Goal: Transaction & Acquisition: Book appointment/travel/reservation

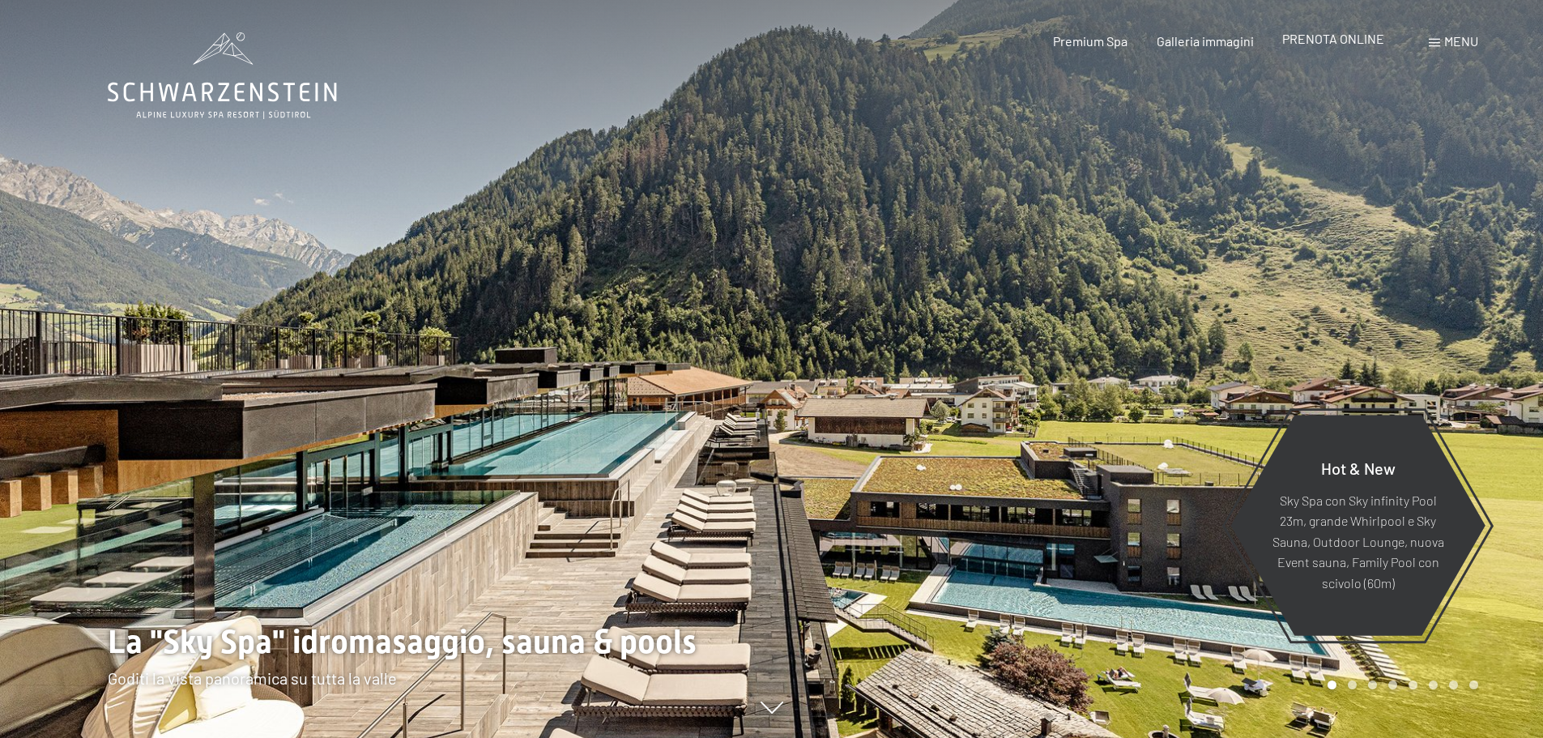
click at [1329, 45] on span "PRENOTA ONLINE" at bounding box center [1333, 38] width 102 height 15
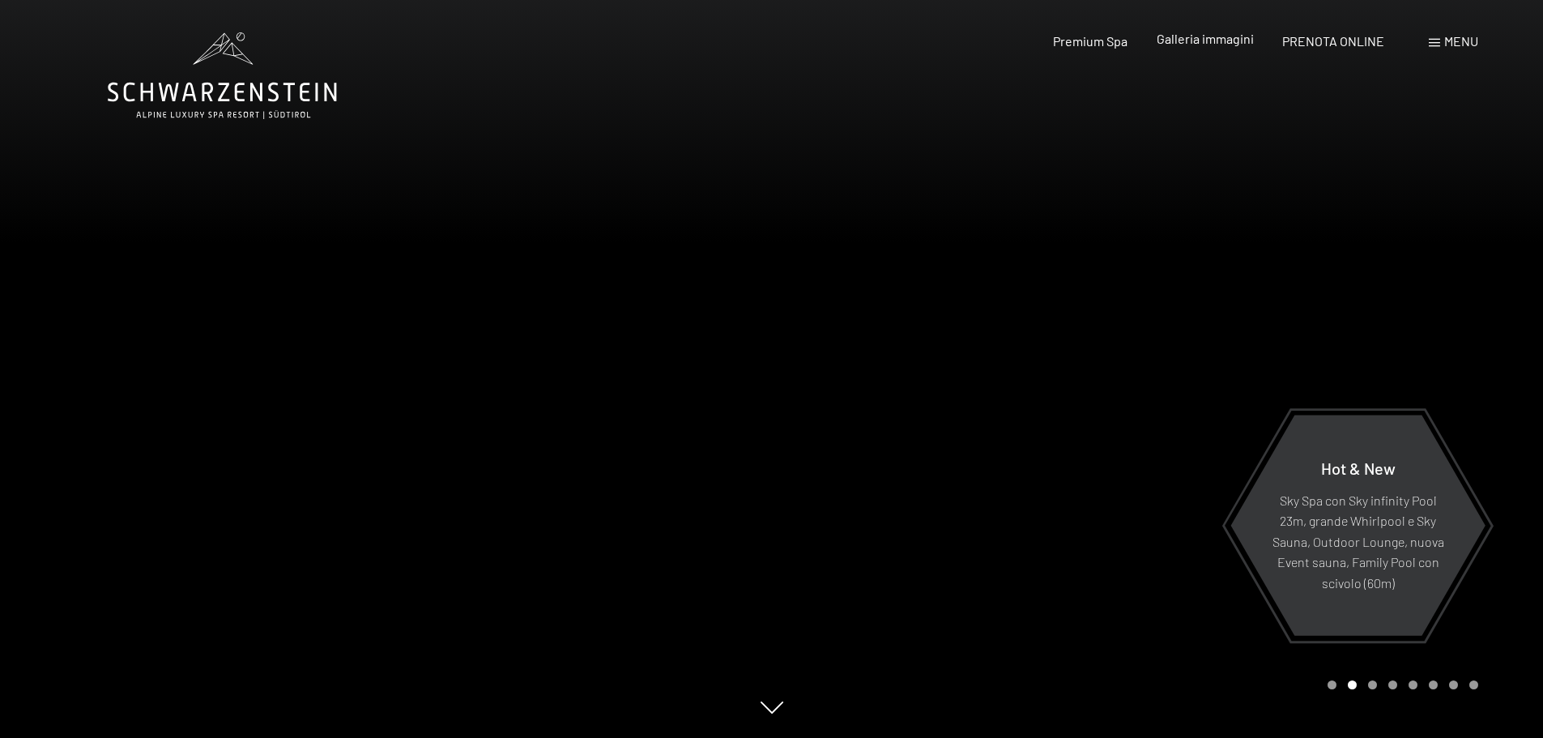
click at [1209, 48] on div "Galleria immagini" at bounding box center [1205, 39] width 97 height 18
click at [1209, 43] on span "Galleria immagini" at bounding box center [1205, 38] width 97 height 15
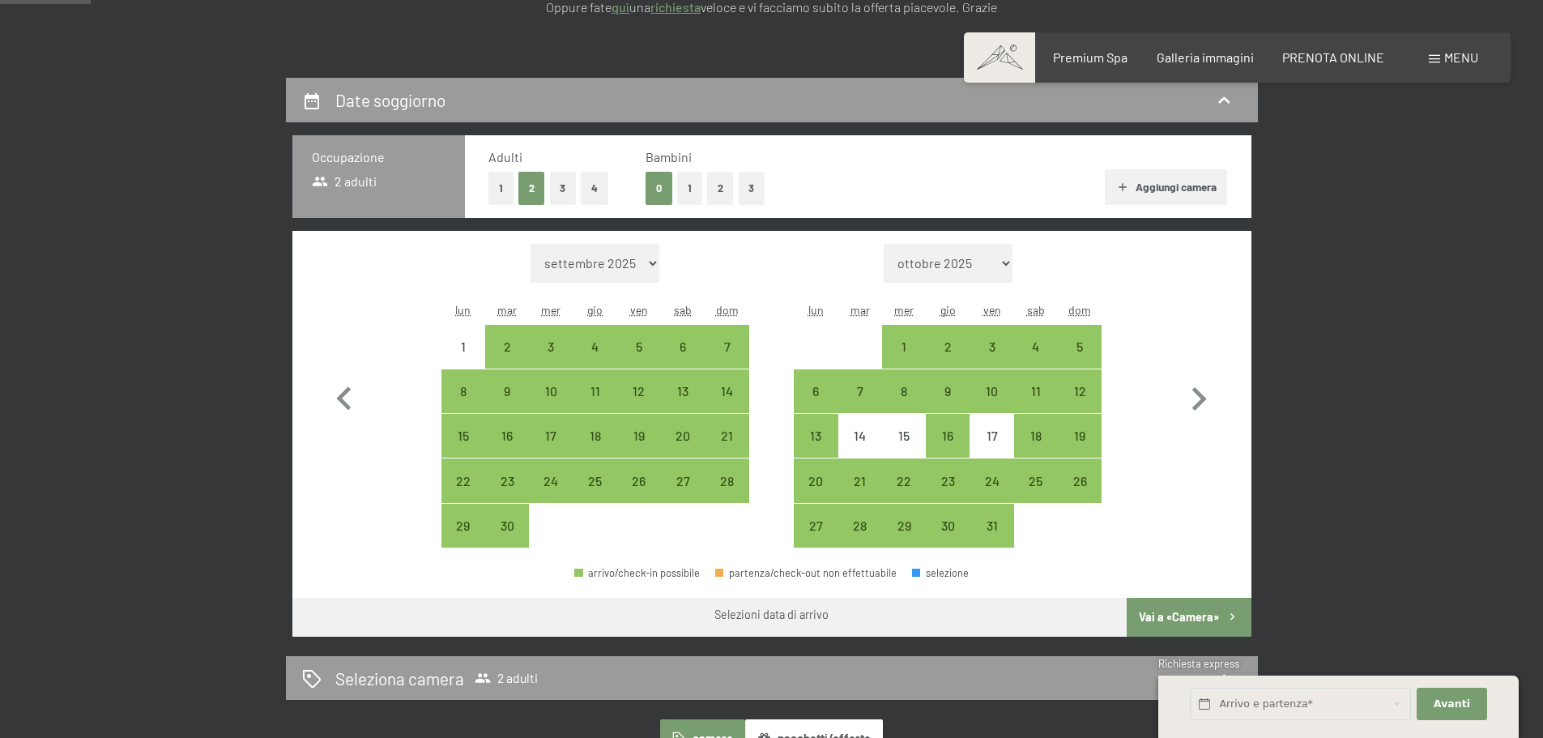
scroll to position [324, 0]
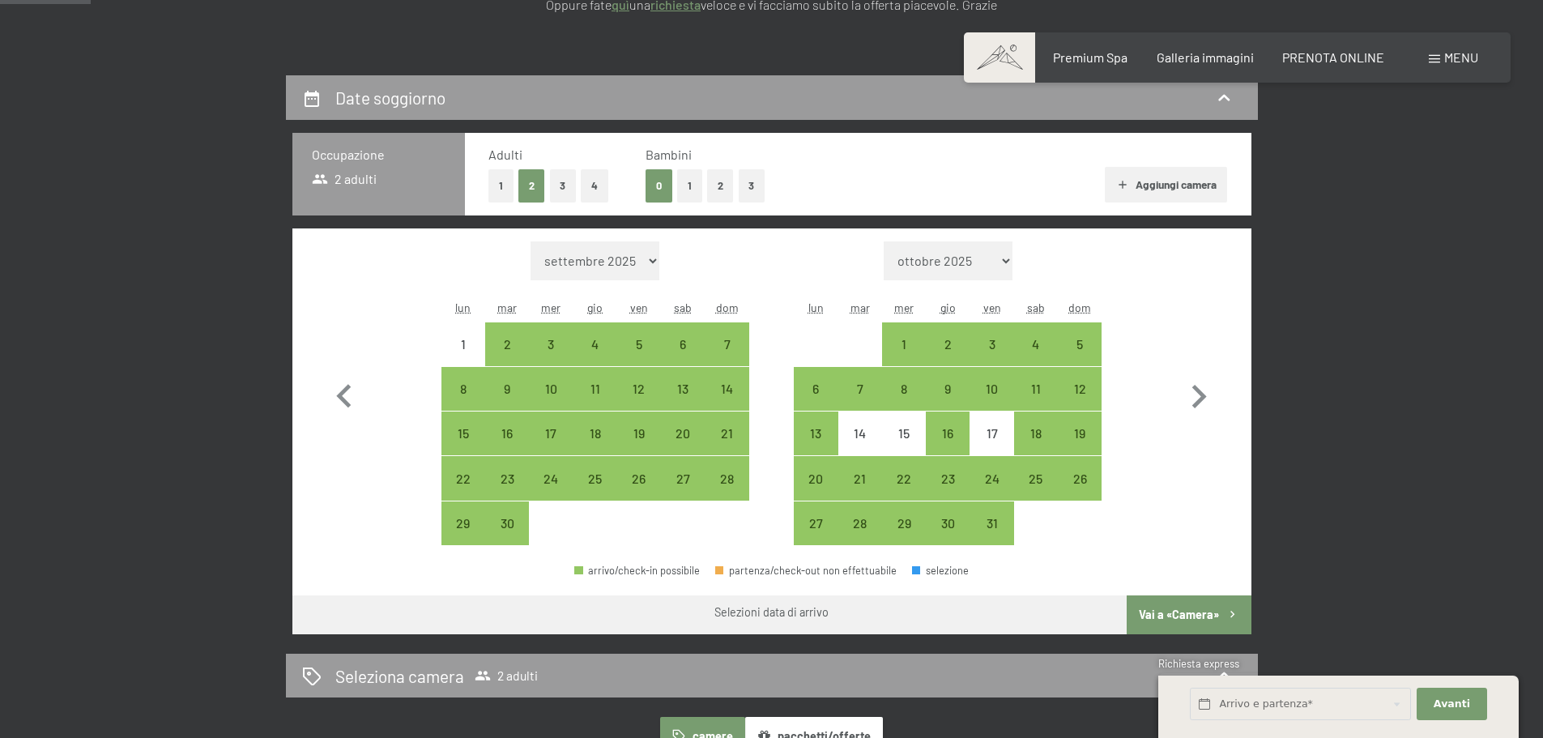
click at [685, 185] on button "1" at bounding box center [689, 185] width 25 height 33
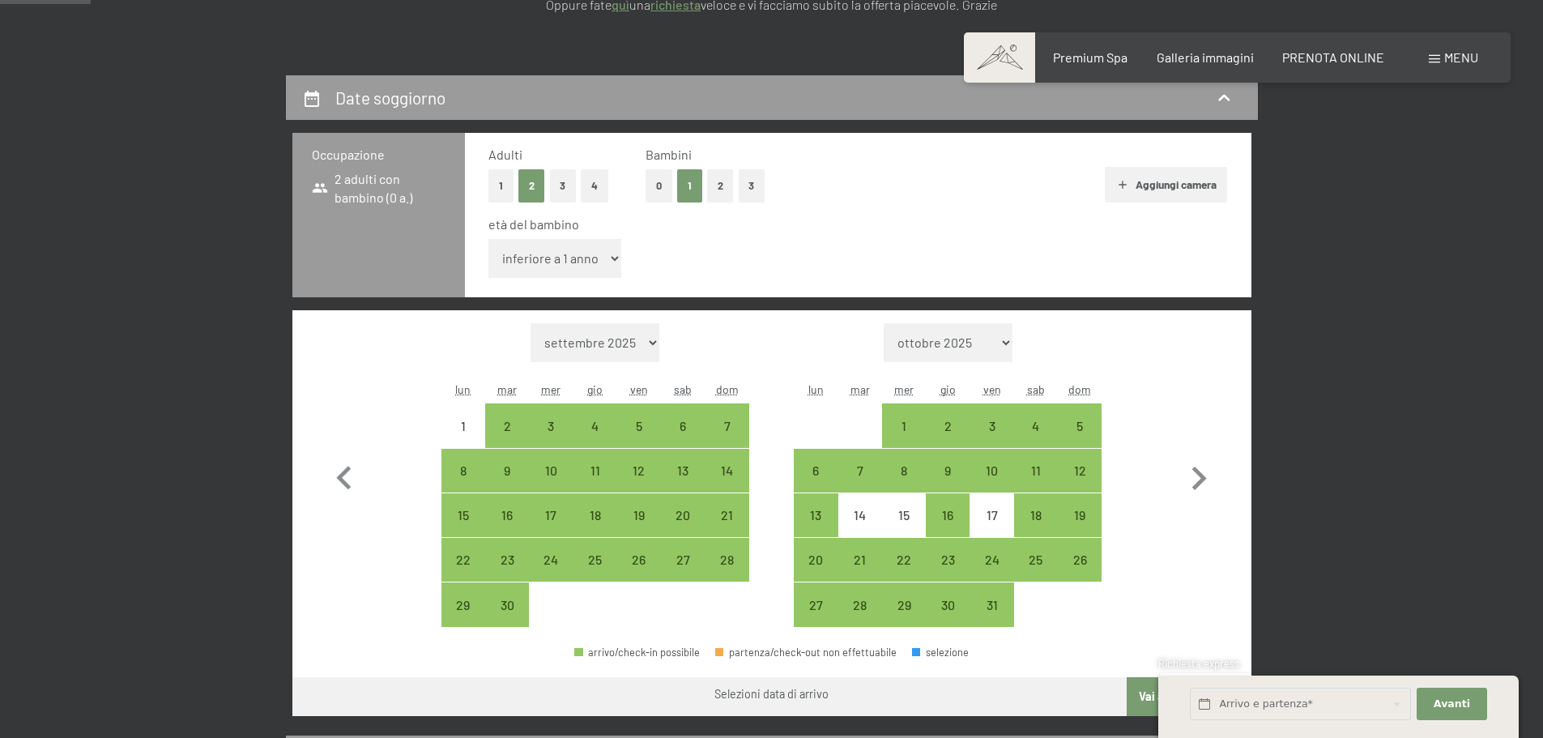
click at [612, 255] on select "inferiore a 1 anno 1 anno 2 anni 3 anni 4 anni 5 anni 6 anni 7 anni 8 anni 9 an…" at bounding box center [555, 258] width 134 height 39
select select "3"
click at [488, 239] on select "inferiore a 1 anno 1 anno 2 anni 3 anni 4 anni 5 anni 6 anni 7 anni 8 anni 9 an…" at bounding box center [555, 258] width 134 height 39
click at [1201, 485] on icon "button" at bounding box center [1198, 478] width 47 height 47
select select "2025-10-01"
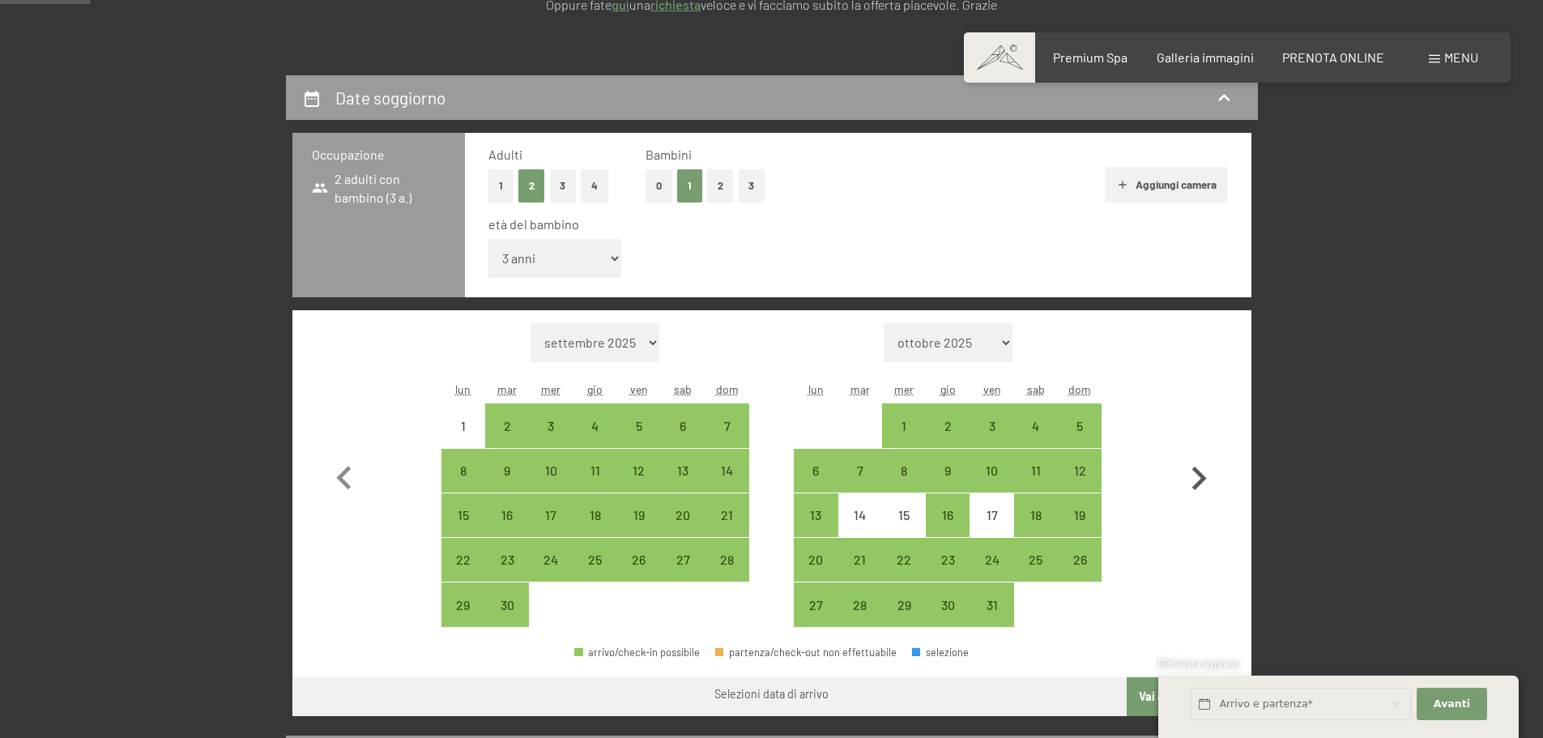
select select "2025-11-01"
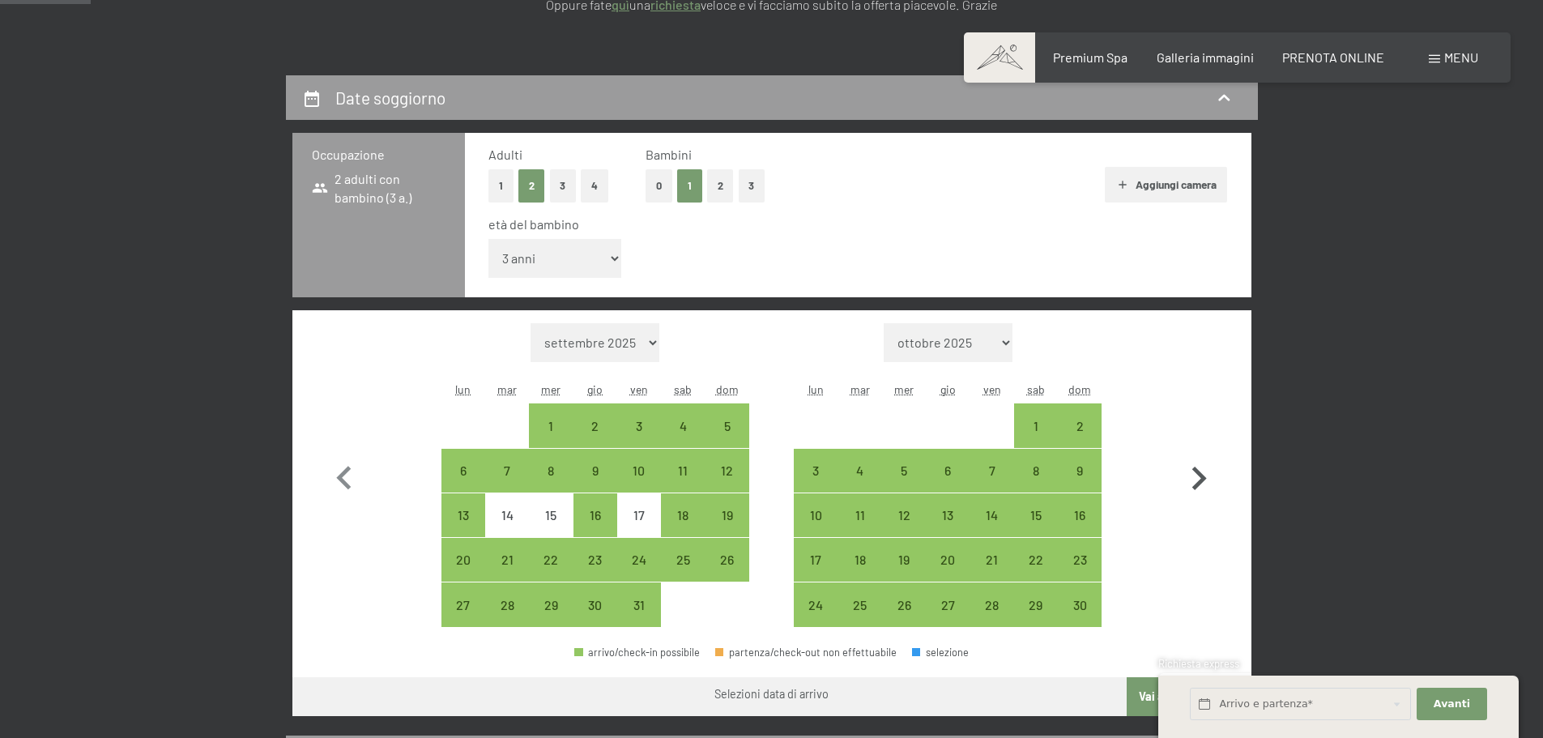
click at [1201, 485] on icon "button" at bounding box center [1198, 478] width 47 height 47
select select "2025-11-01"
select select "2025-12-01"
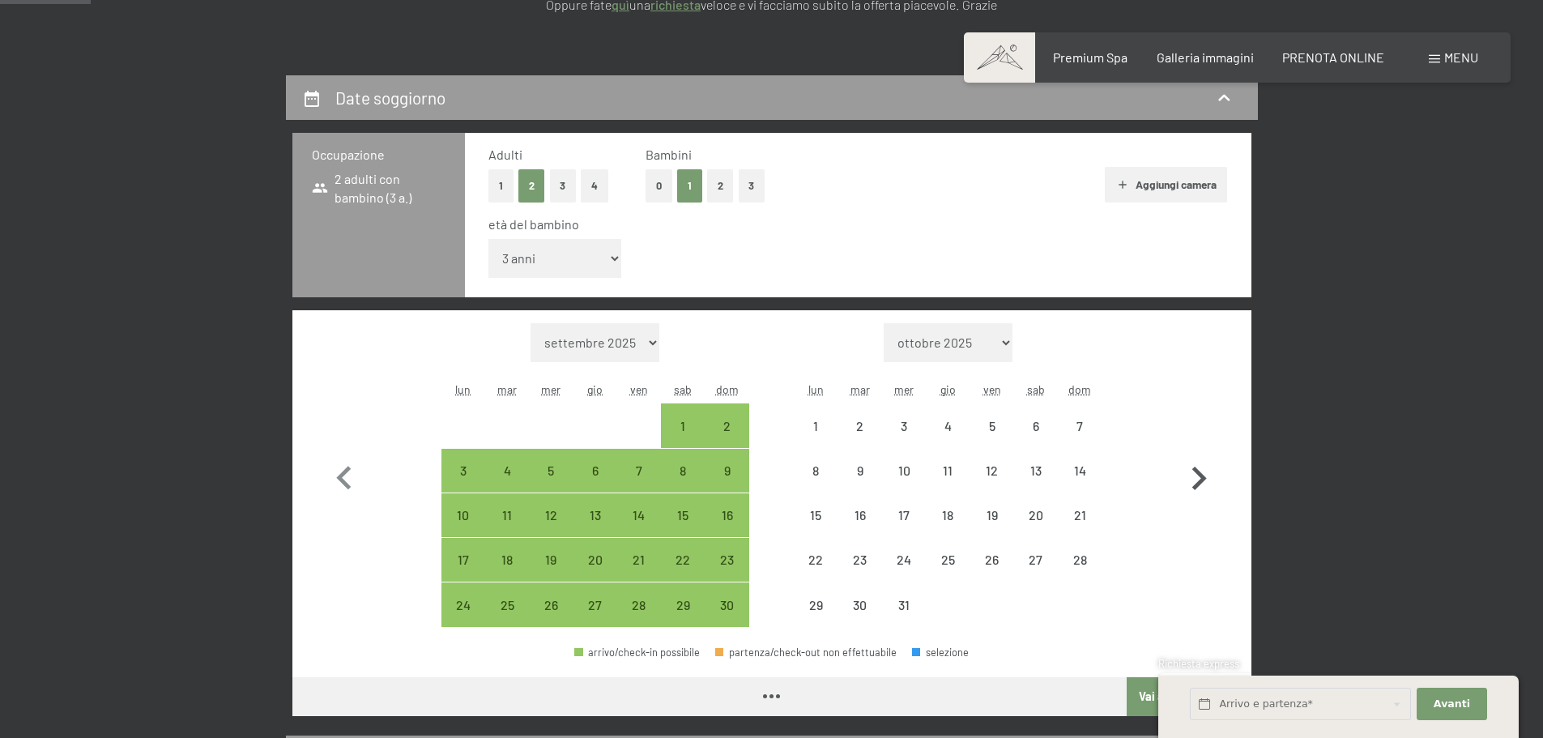
select select "2025-11-01"
select select "2025-12-01"
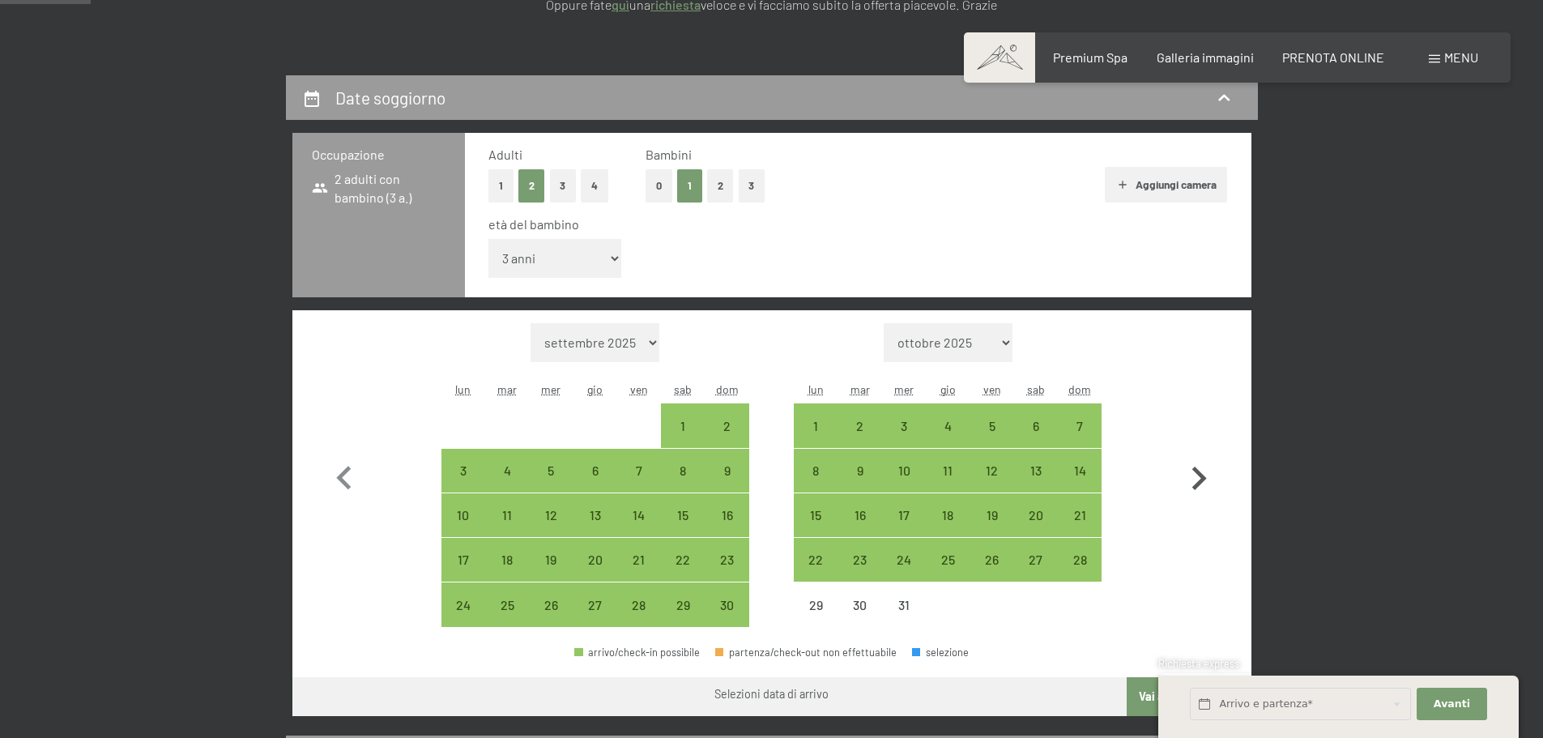
click at [1201, 485] on icon "button" at bounding box center [1198, 478] width 47 height 47
select select "2025-12-01"
select select "2026-01-01"
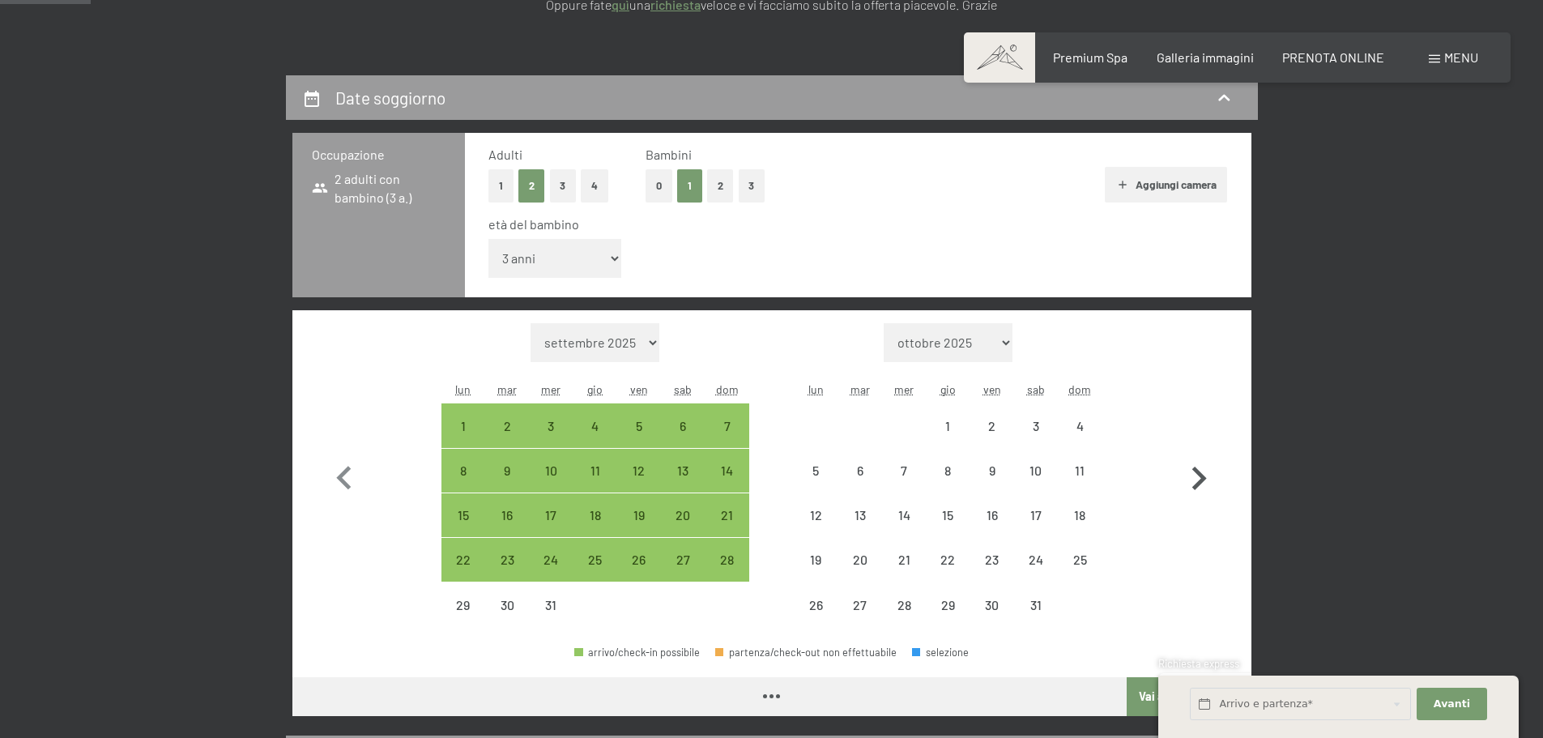
select select "2025-12-01"
select select "2026-01-01"
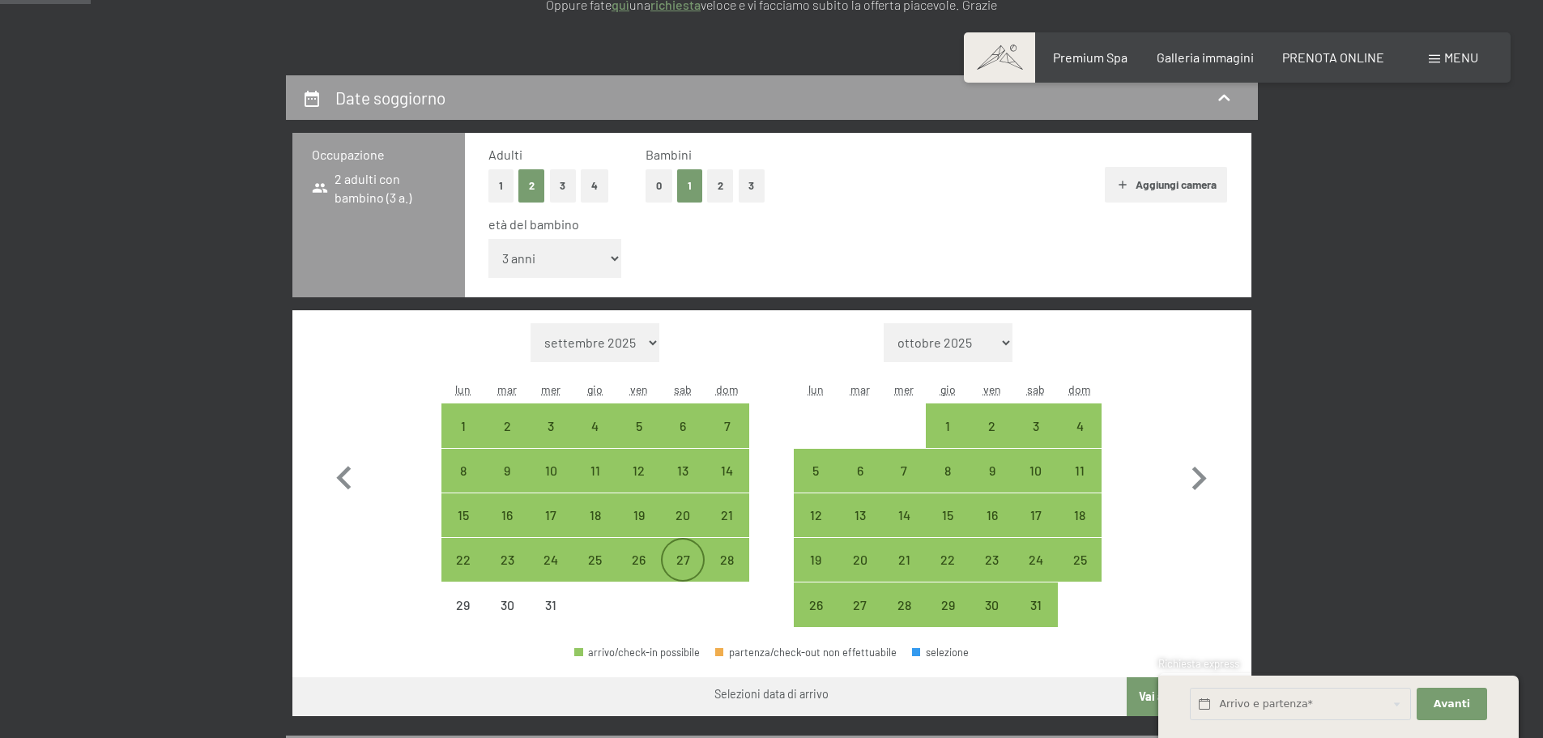
click at [680, 563] on div "27" at bounding box center [683, 573] width 41 height 41
select select "2025-12-01"
select select "2026-01-01"
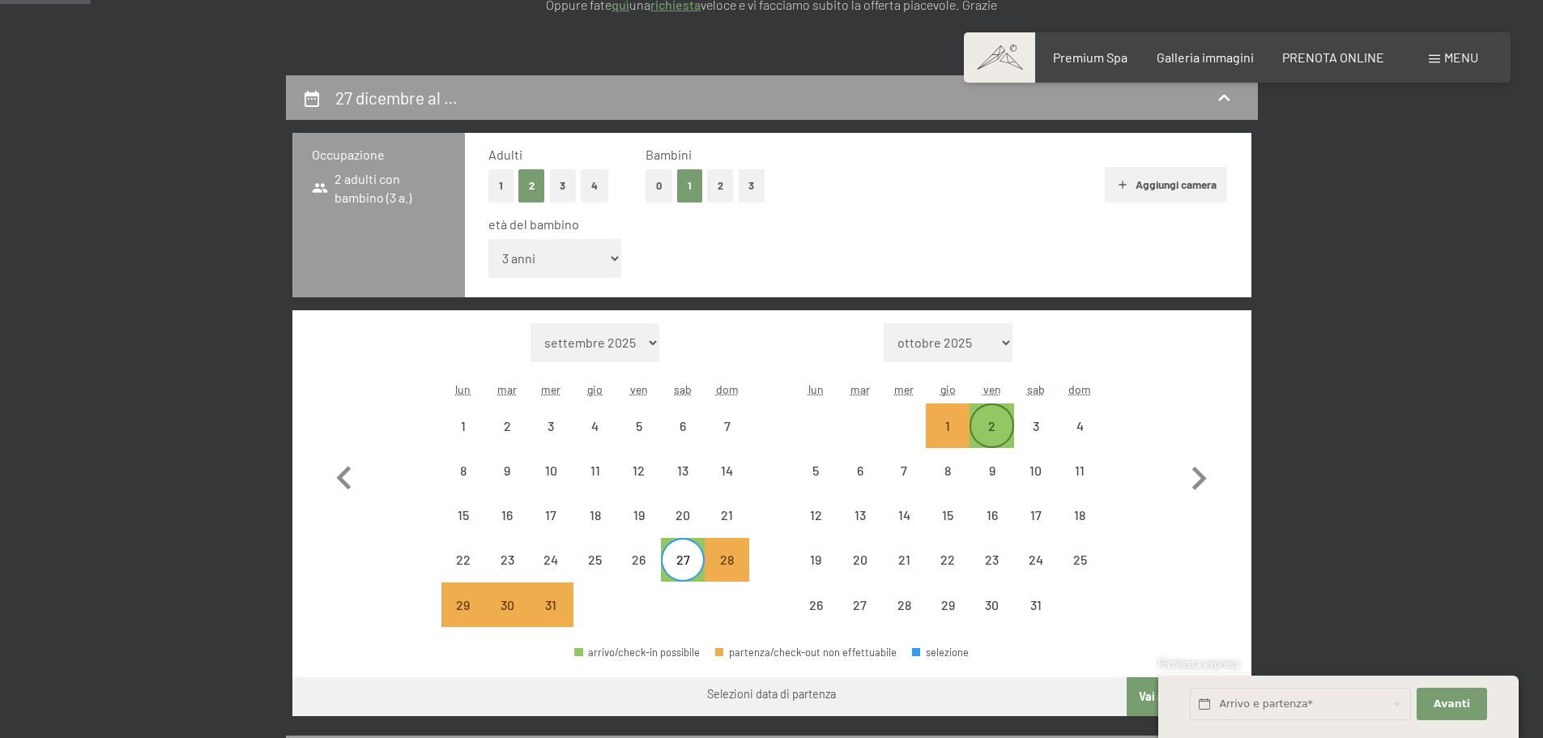
click at [998, 424] on div "2" at bounding box center [991, 440] width 41 height 41
select select "2025-12-01"
select select "2026-01-01"
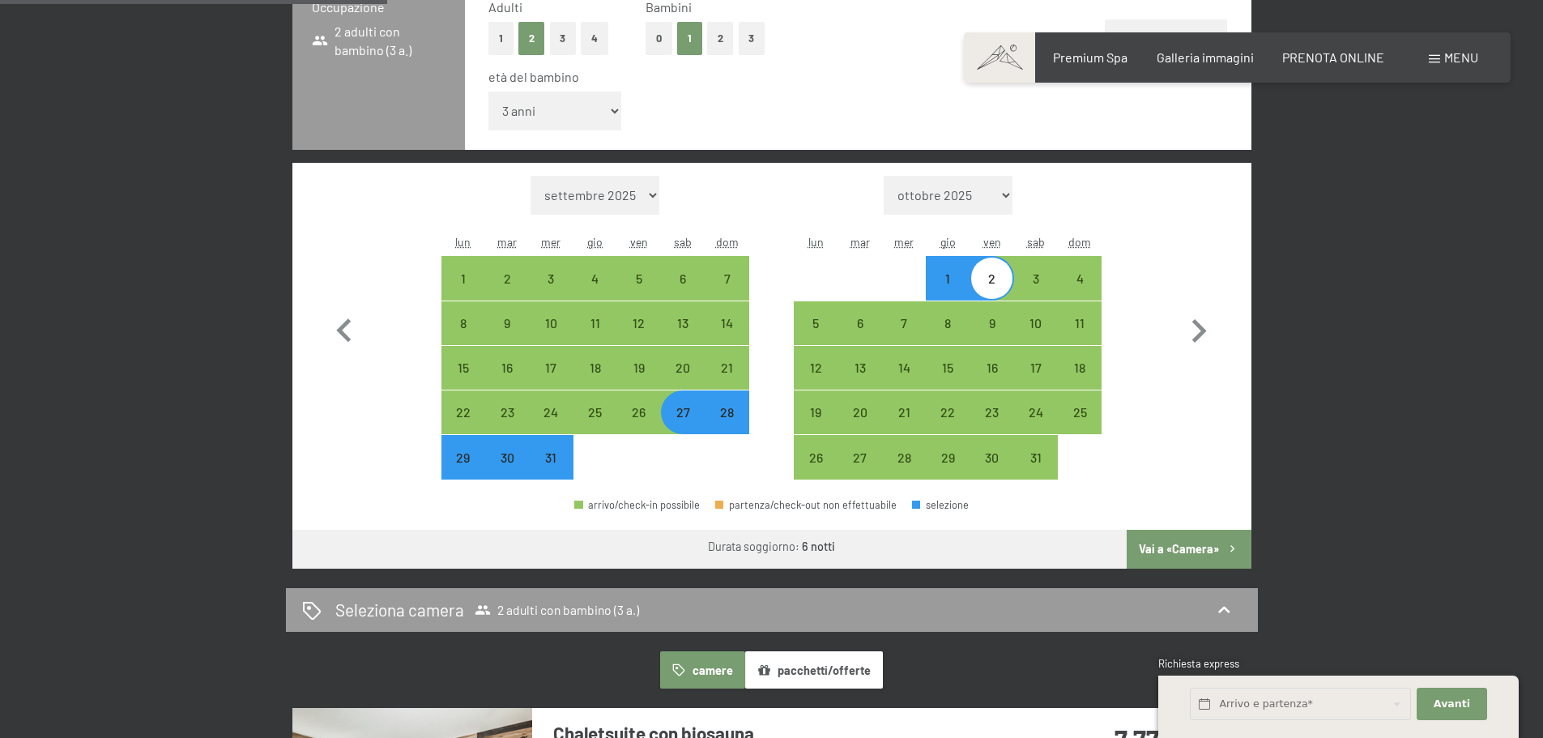
scroll to position [405, 0]
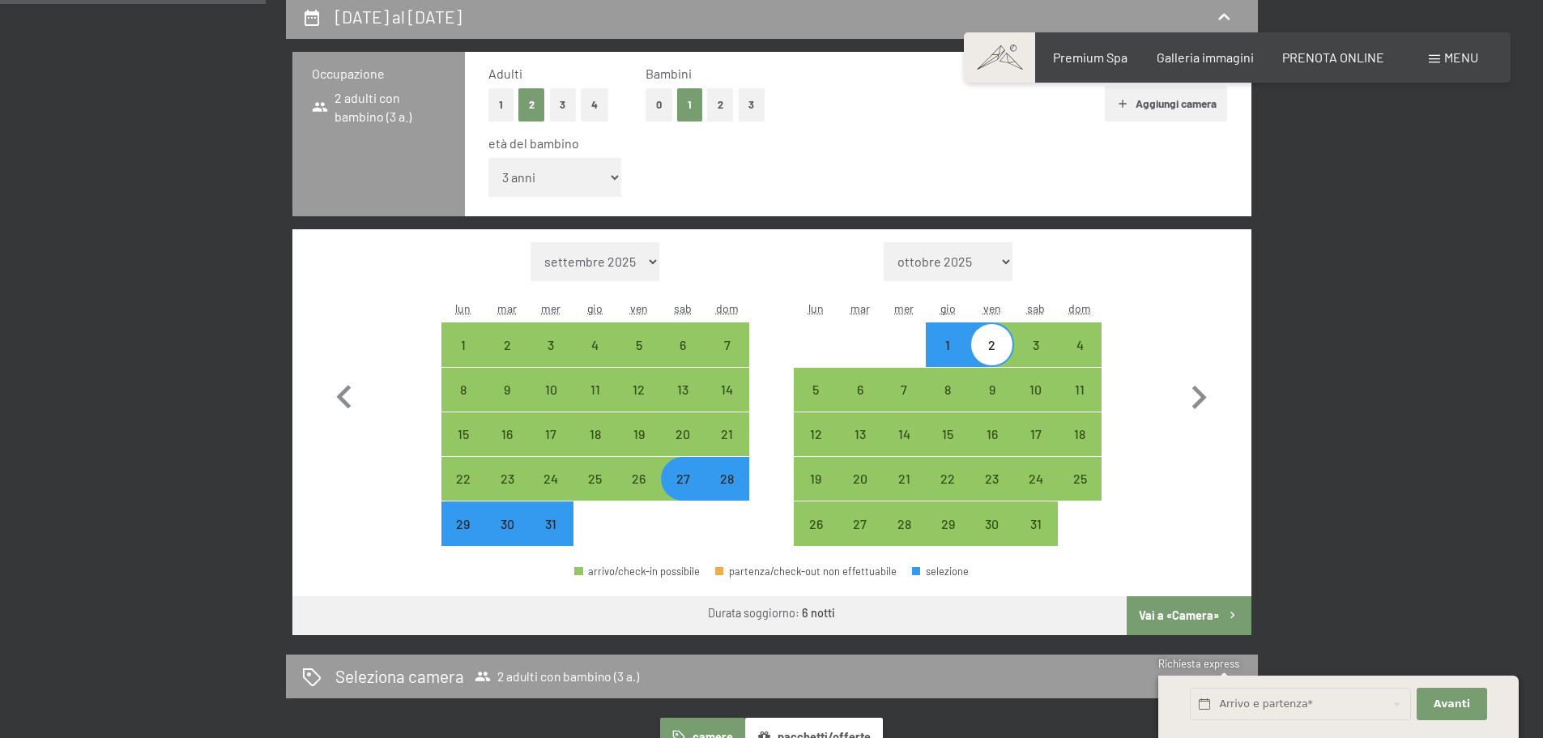
click at [998, 352] on div "2" at bounding box center [991, 359] width 41 height 41
select select "2025-12-01"
select select "2026-01-01"
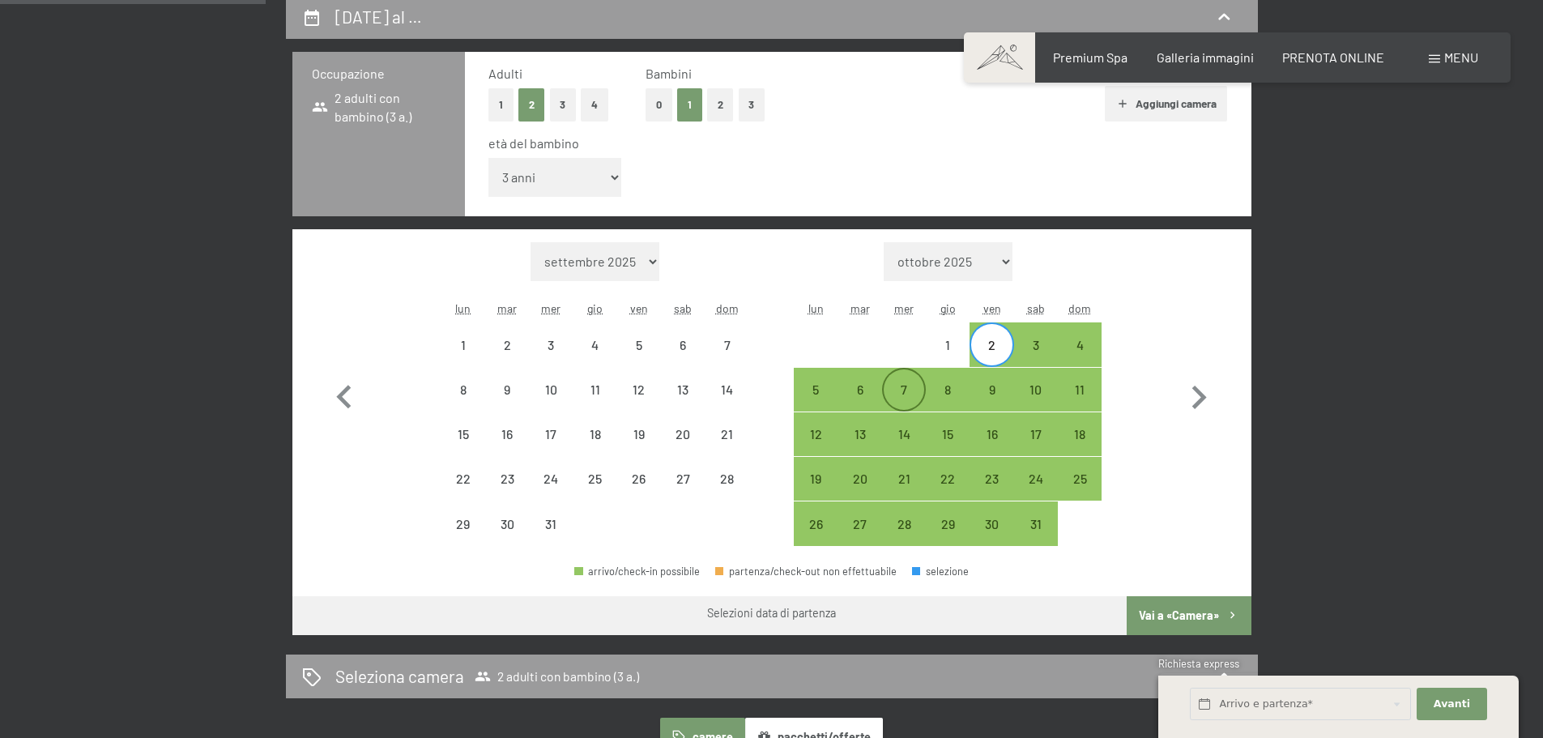
click at [895, 389] on div "7" at bounding box center [904, 403] width 41 height 41
select select "2025-12-01"
select select "2026-01-01"
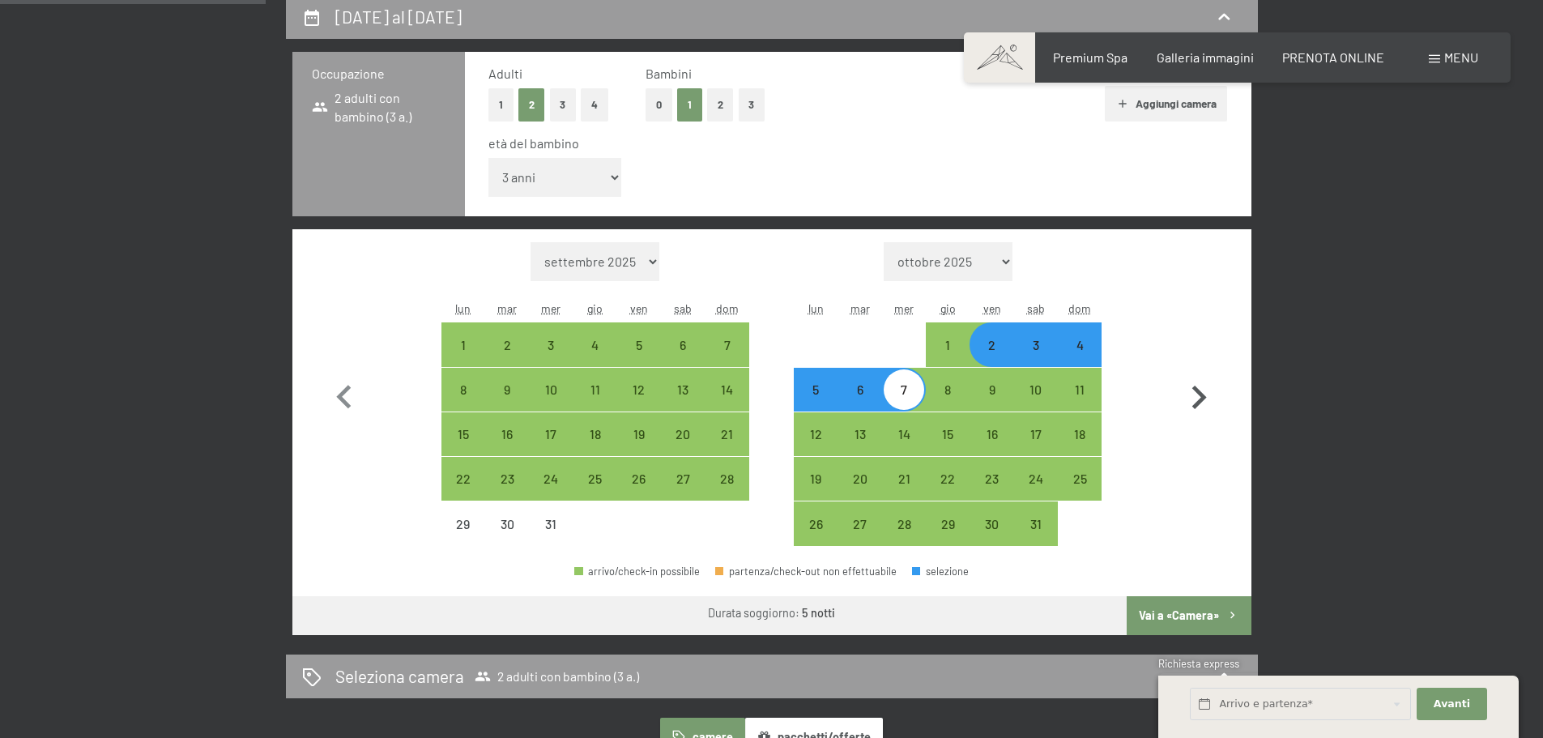
click at [1204, 395] on icon "button" at bounding box center [1199, 397] width 15 height 23
select select "2026-01-01"
select select "2026-02-01"
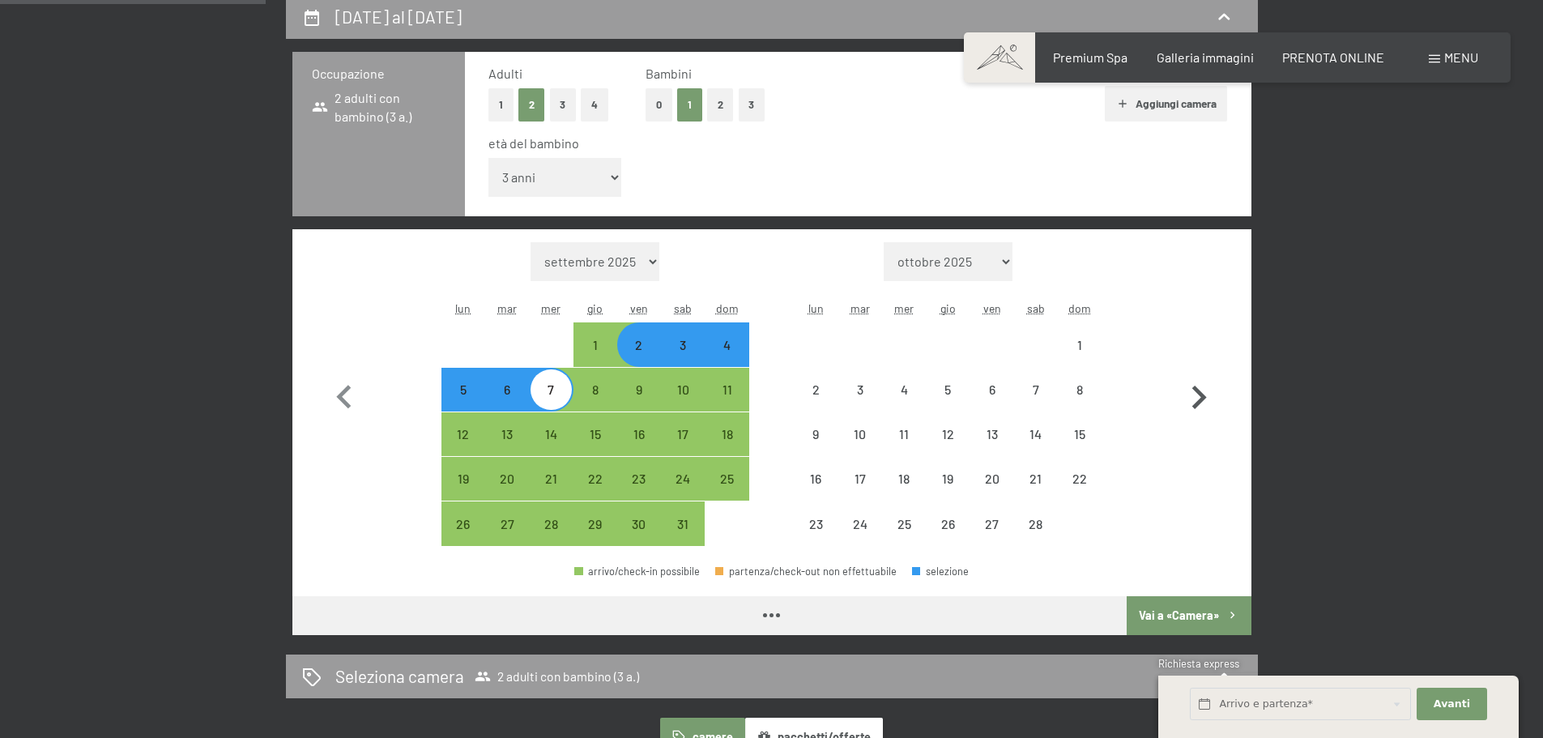
select select "2026-01-01"
select select "2026-02-01"
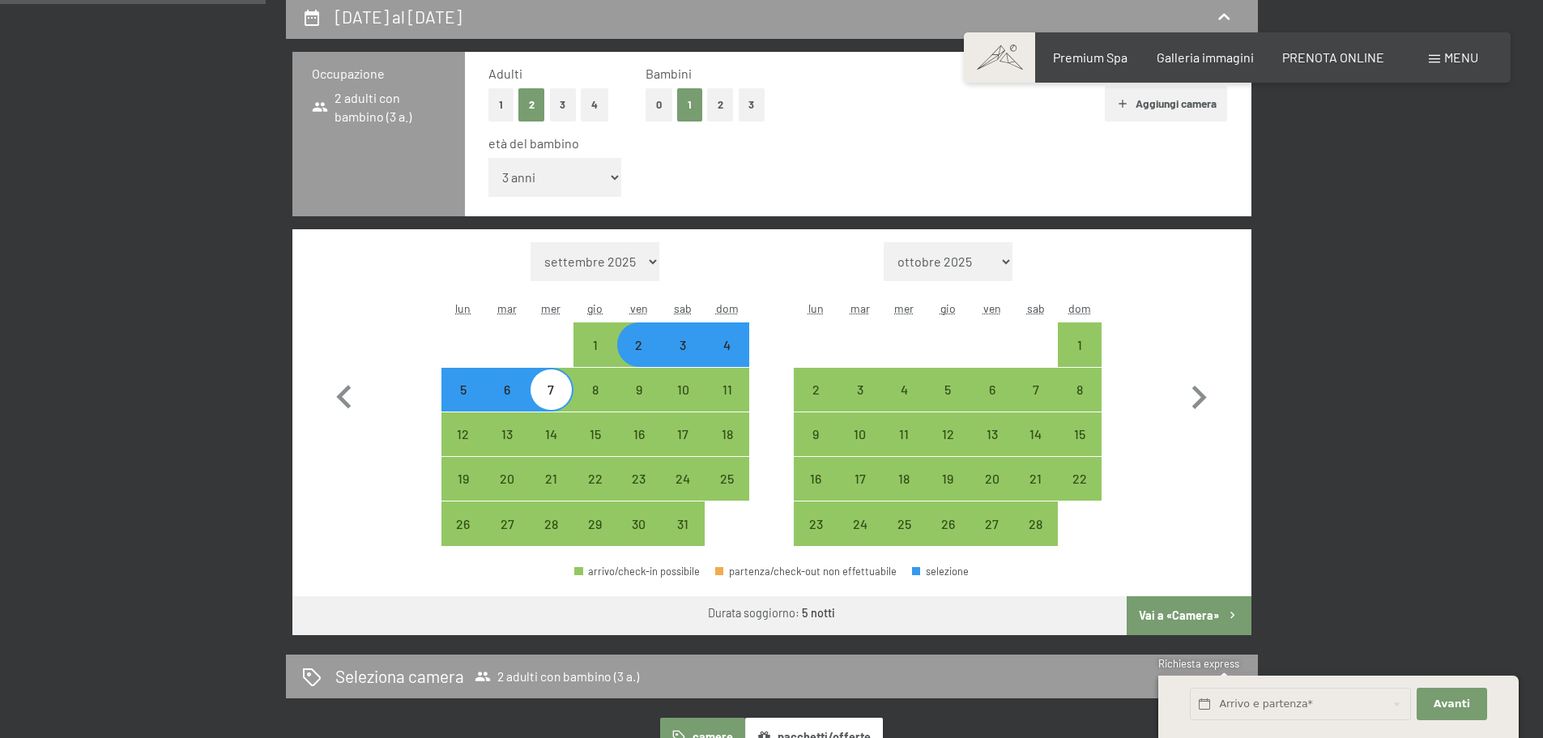
click at [1162, 617] on button "Vai a «Camera»" at bounding box center [1189, 615] width 124 height 39
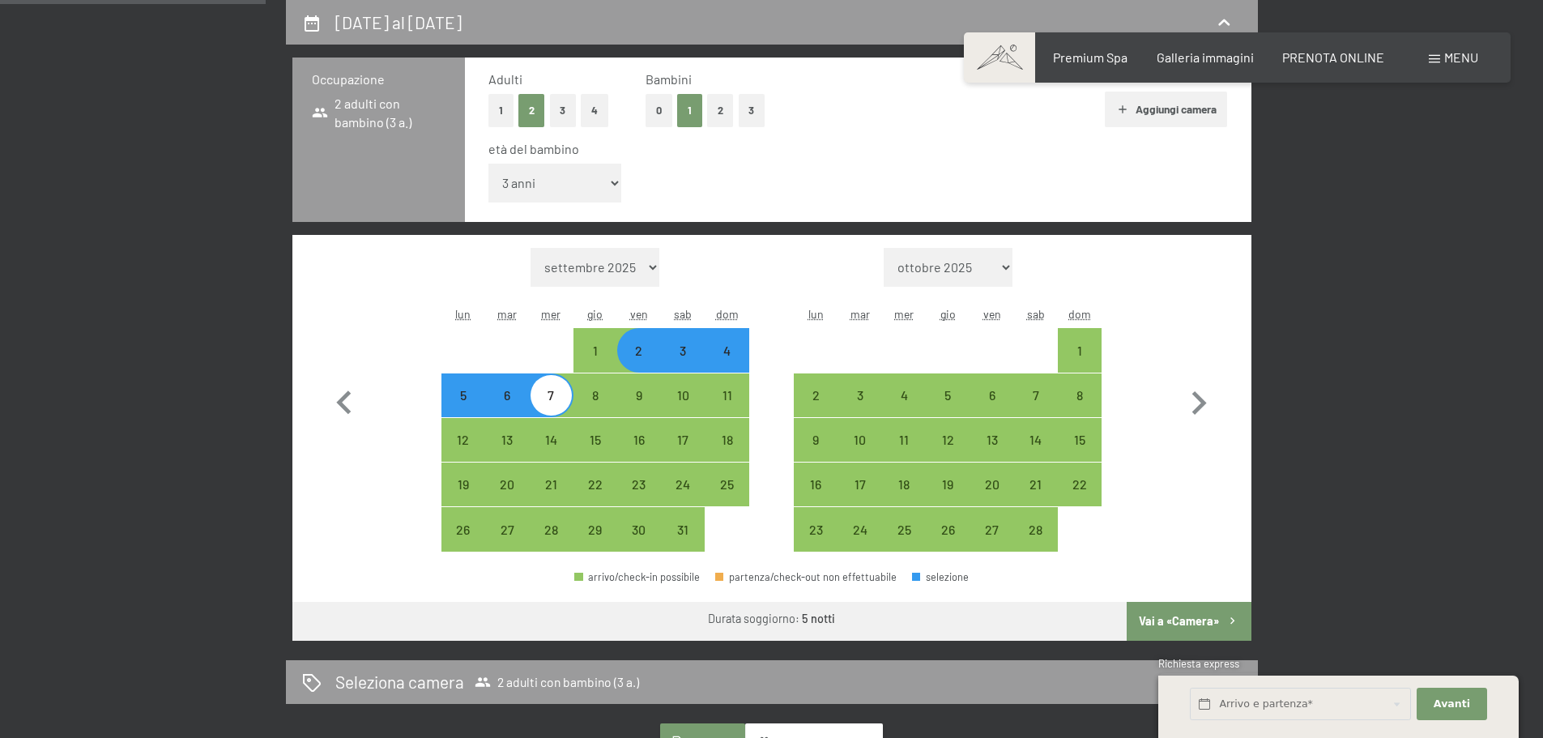
select select "2026-01-01"
select select "2026-02-01"
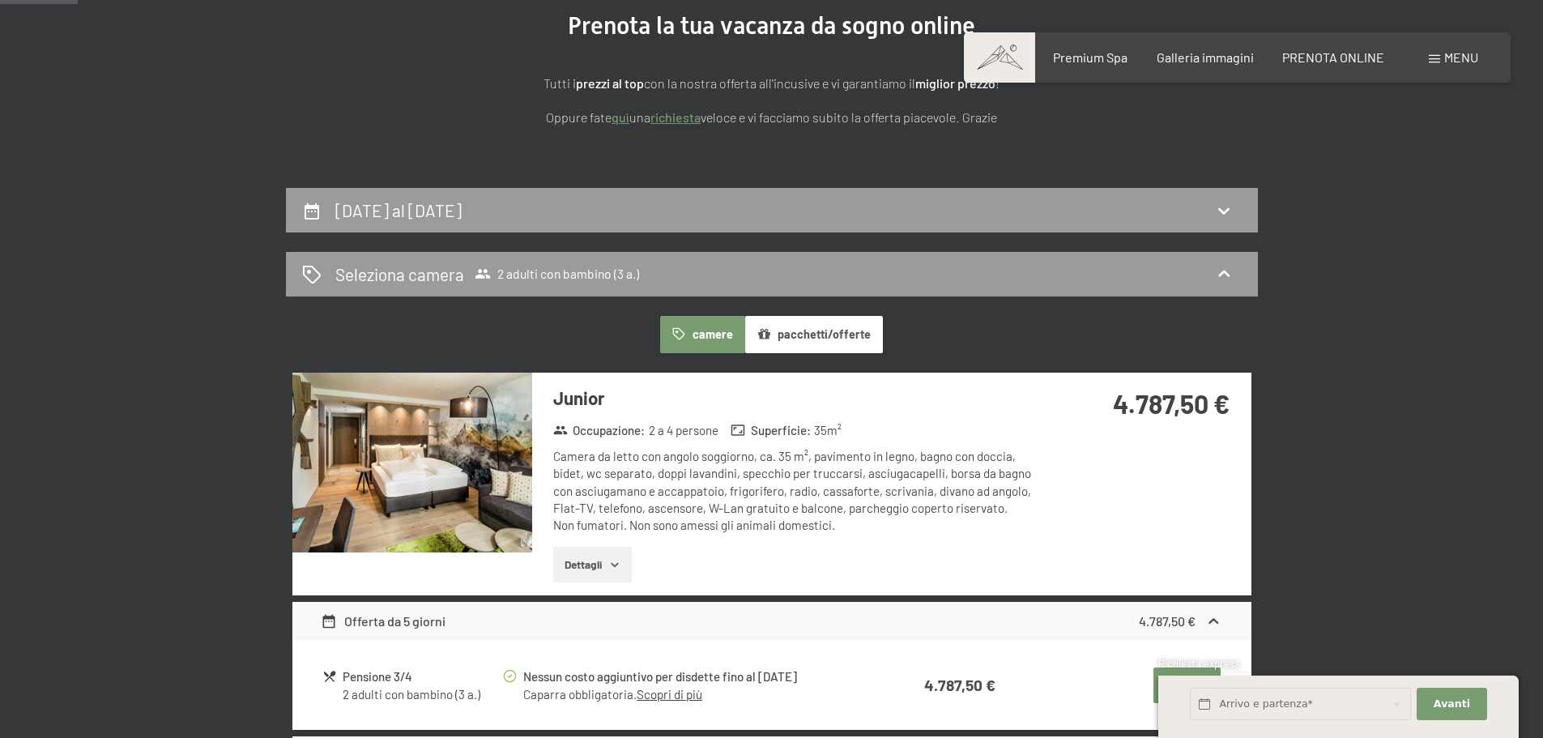
scroll to position [237, 0]
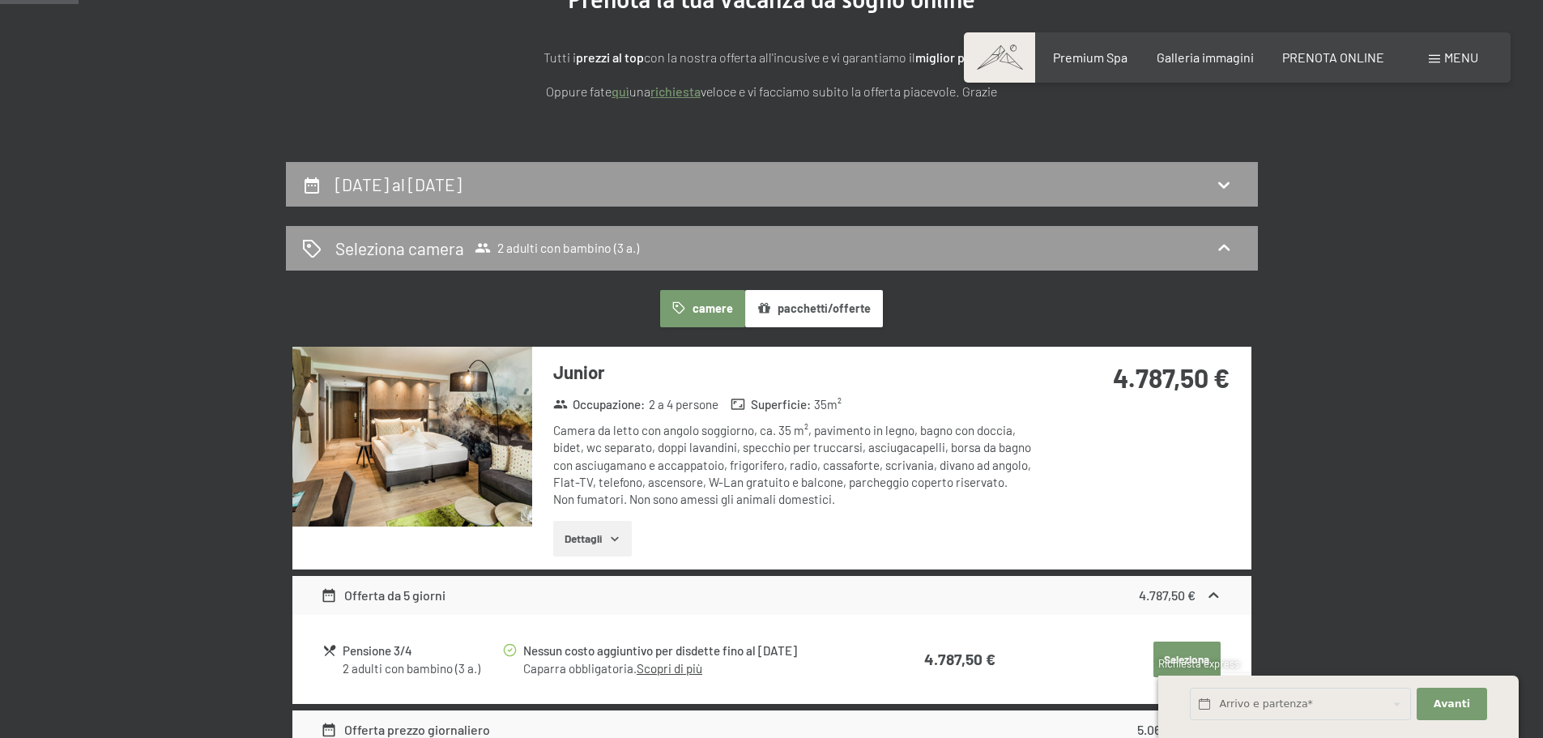
click at [796, 303] on button "pacchetti/offerte" at bounding box center [814, 308] width 138 height 37
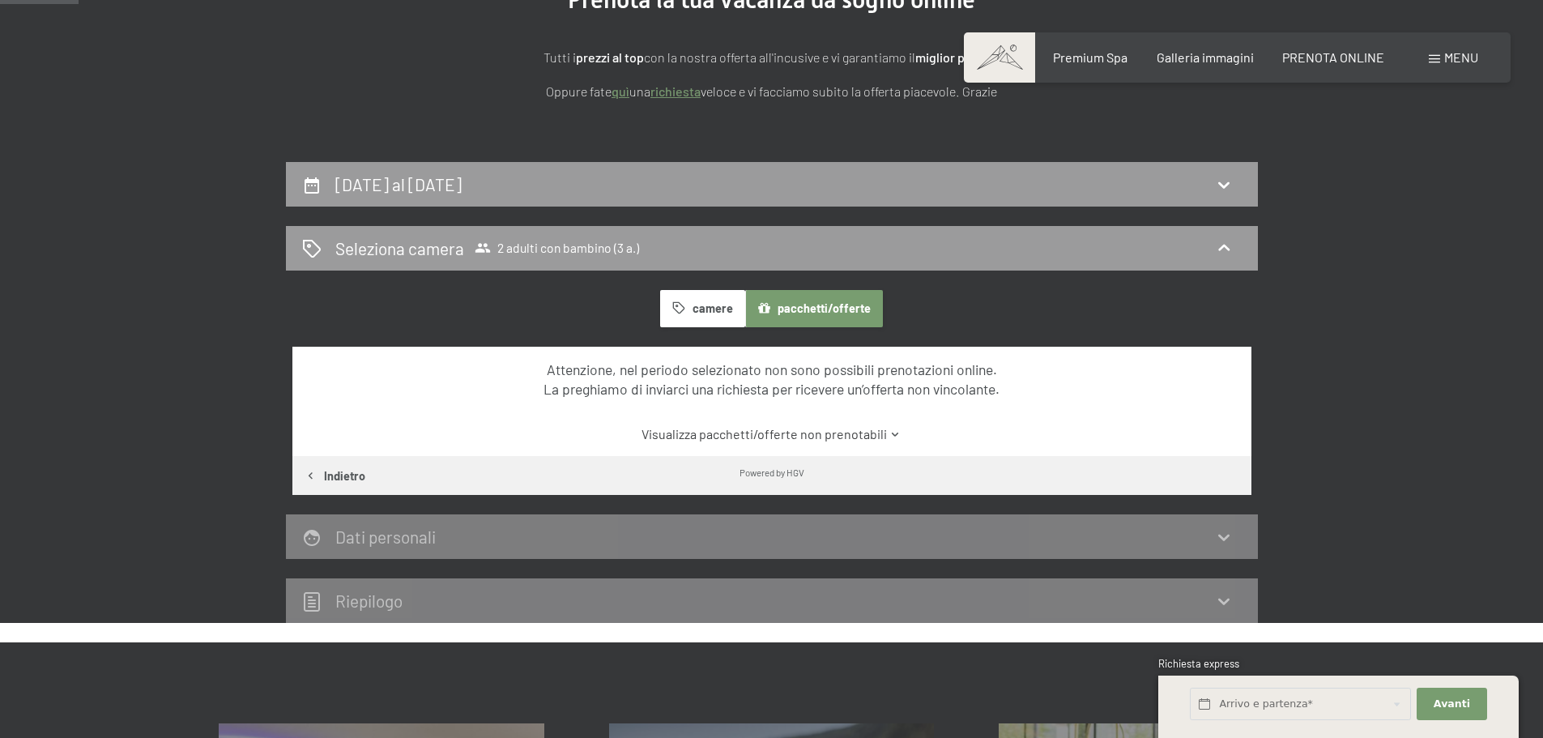
click at [710, 309] on button "camere" at bounding box center [702, 308] width 84 height 37
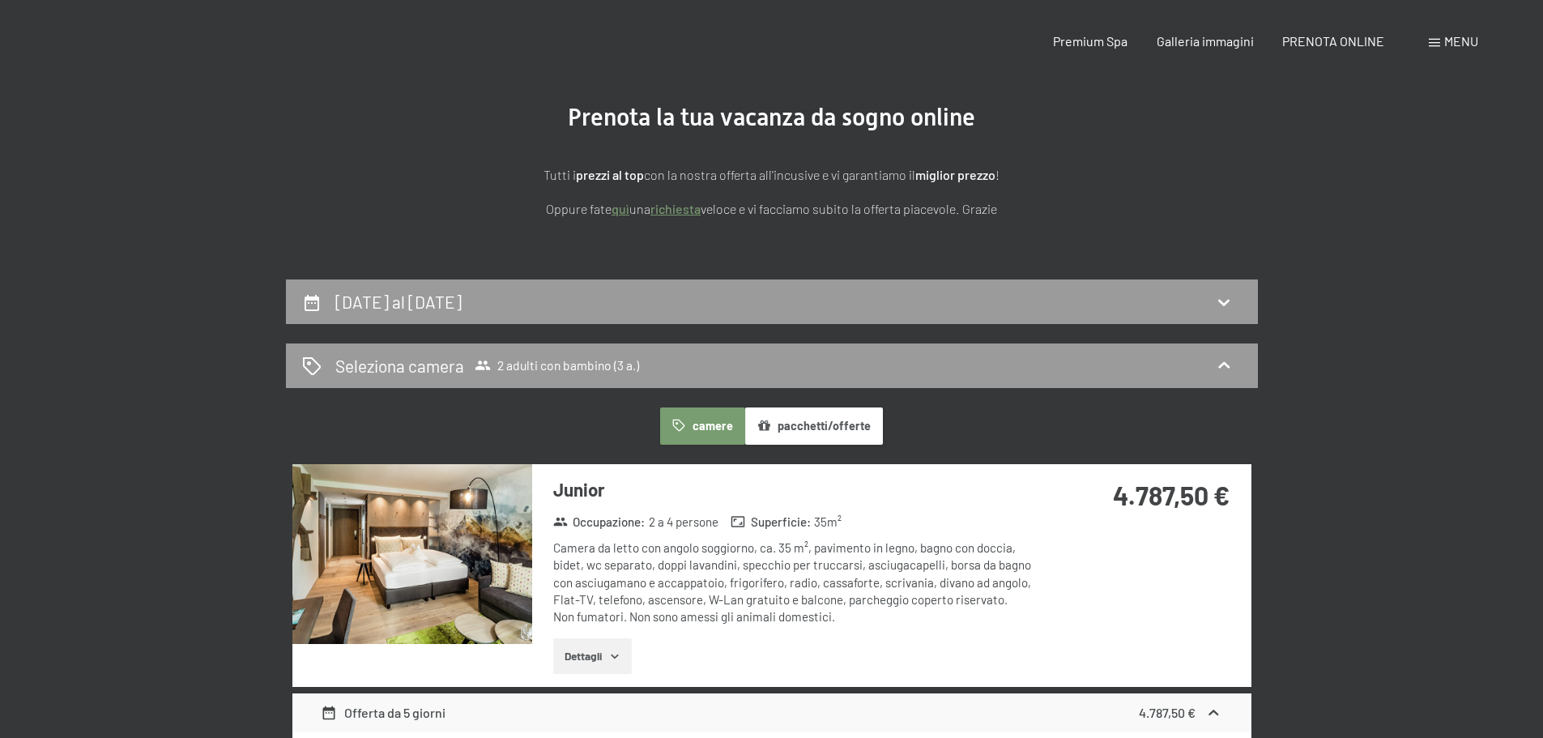
scroll to position [0, 0]
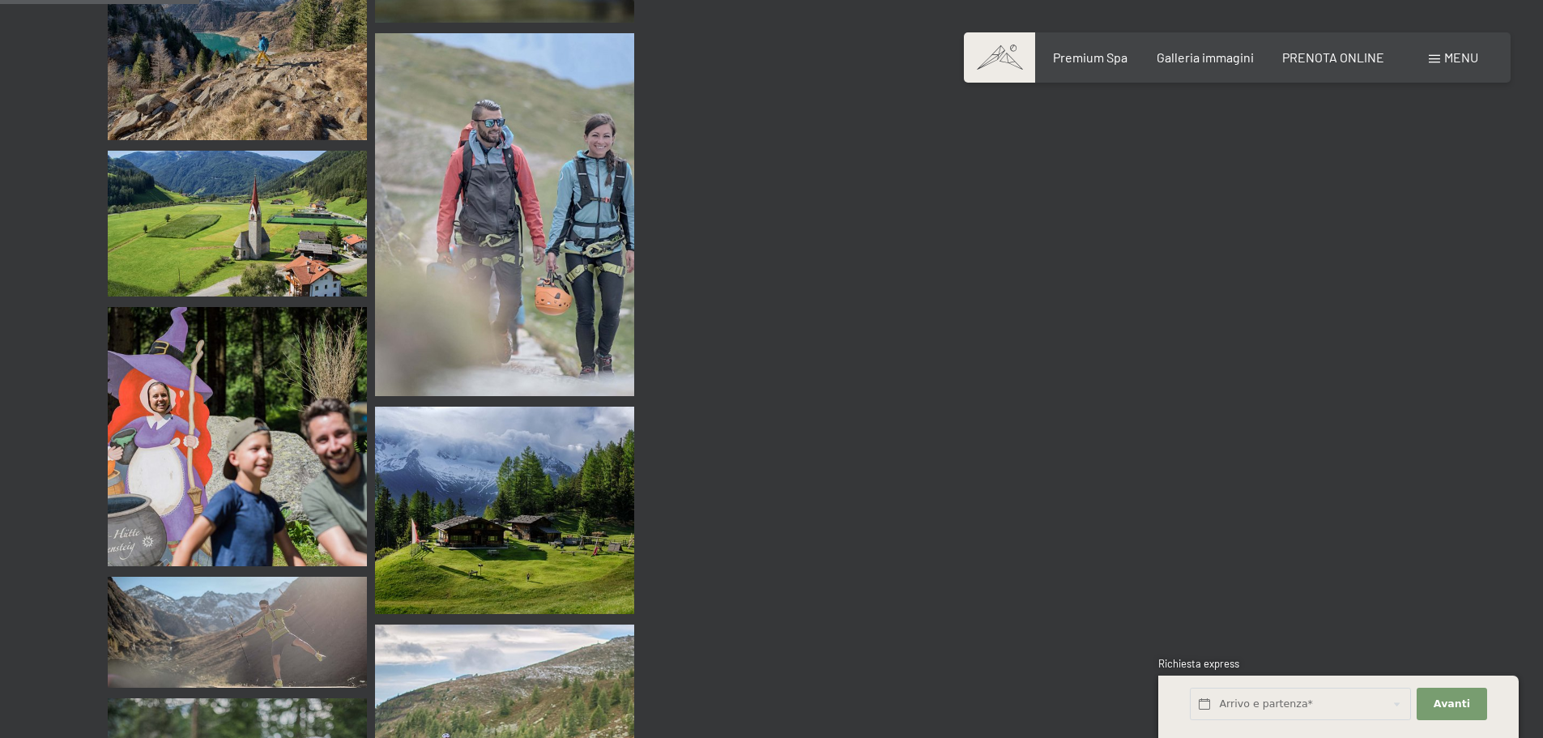
scroll to position [2673, 0]
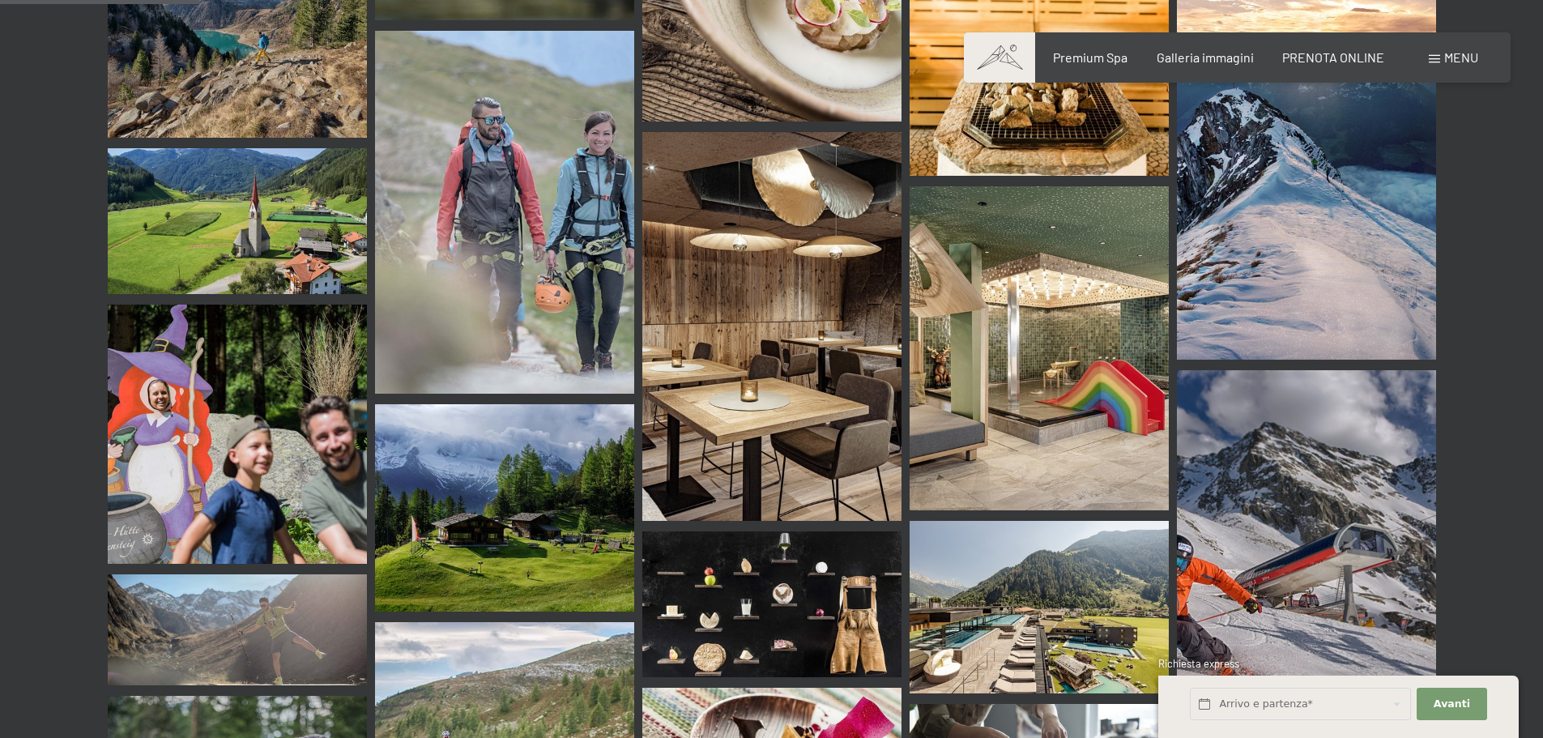
click at [1328, 49] on div "Prenotazione Richiesta Premium Spa Galleria immagini PRENOTA ONLINE Menu DE IT …" at bounding box center [1237, 58] width 482 height 18
click at [1313, 55] on span "PRENOTA ONLINE" at bounding box center [1333, 54] width 102 height 15
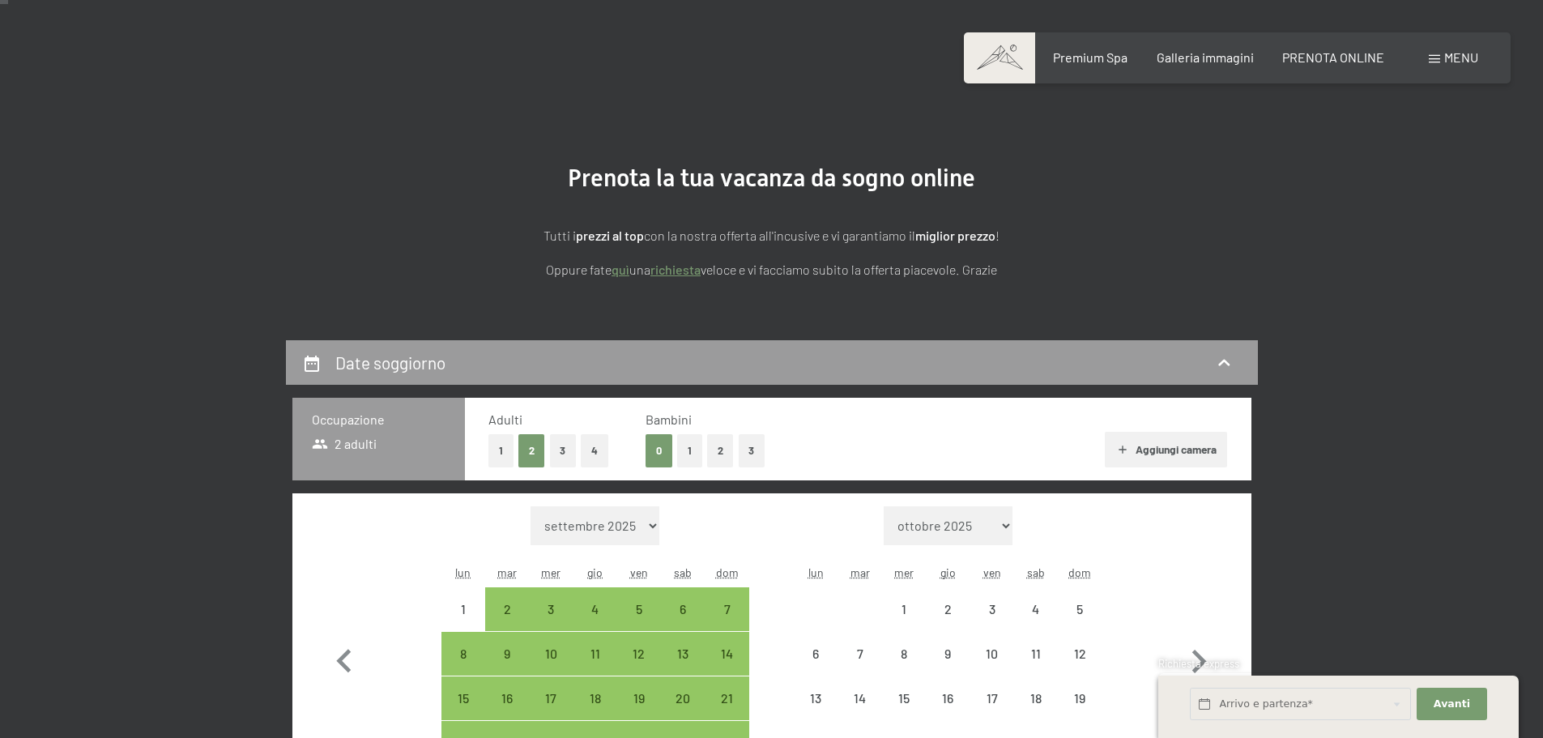
scroll to position [243, 0]
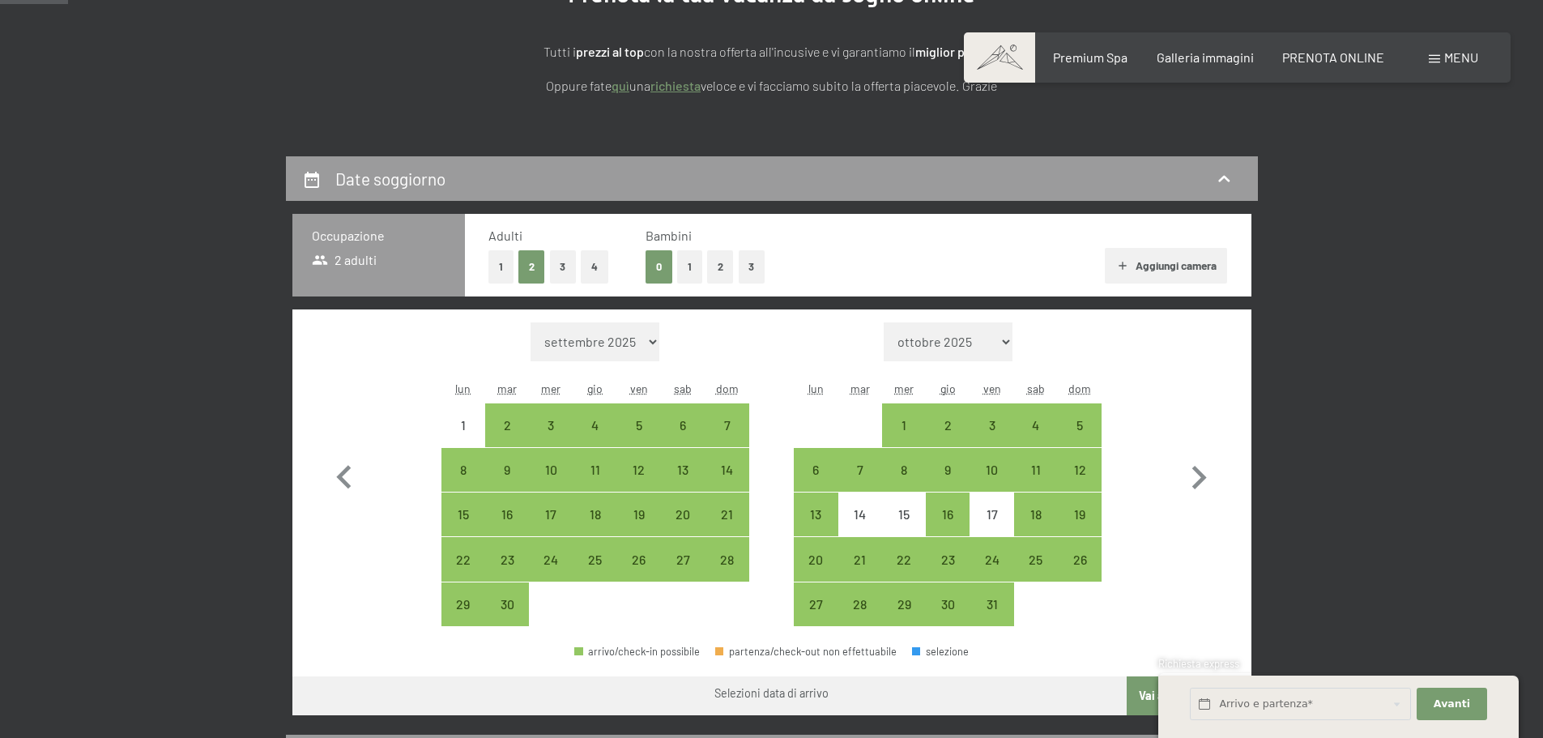
click at [691, 262] on button "1" at bounding box center [689, 266] width 25 height 33
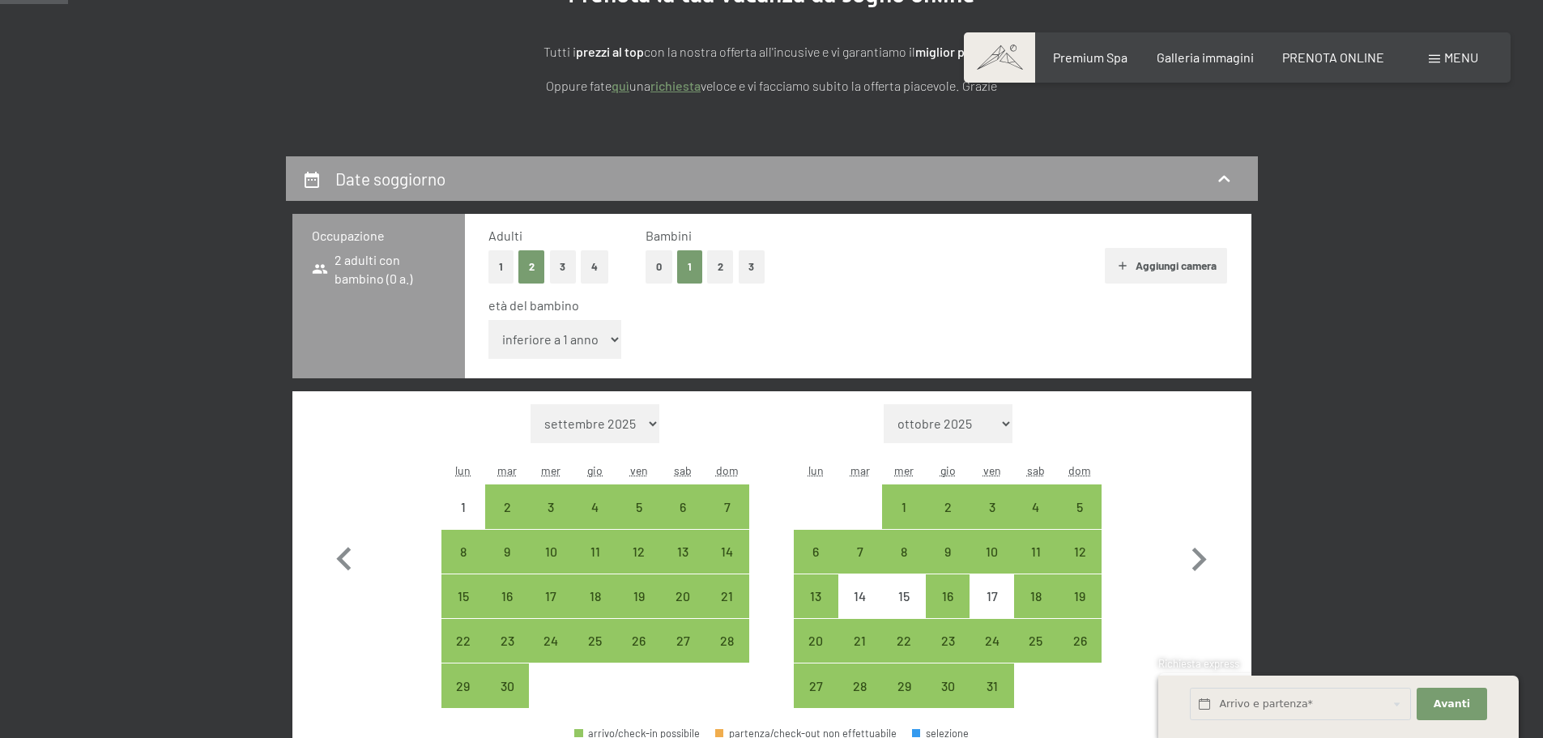
click at [603, 335] on select "inferiore a 1 anno 1 anno 2 anni 3 anni 4 anni 5 anni 6 anni 7 anni 8 anni 9 an…" at bounding box center [555, 339] width 134 height 39
select select "3"
click at [488, 320] on select "inferiore a 1 anno 1 anno 2 anni 3 anni 4 anni 5 anni 6 anni 7 anni 8 anni 9 an…" at bounding box center [555, 339] width 134 height 39
click at [1200, 562] on icon "button" at bounding box center [1199, 559] width 15 height 23
select select "2025-10-01"
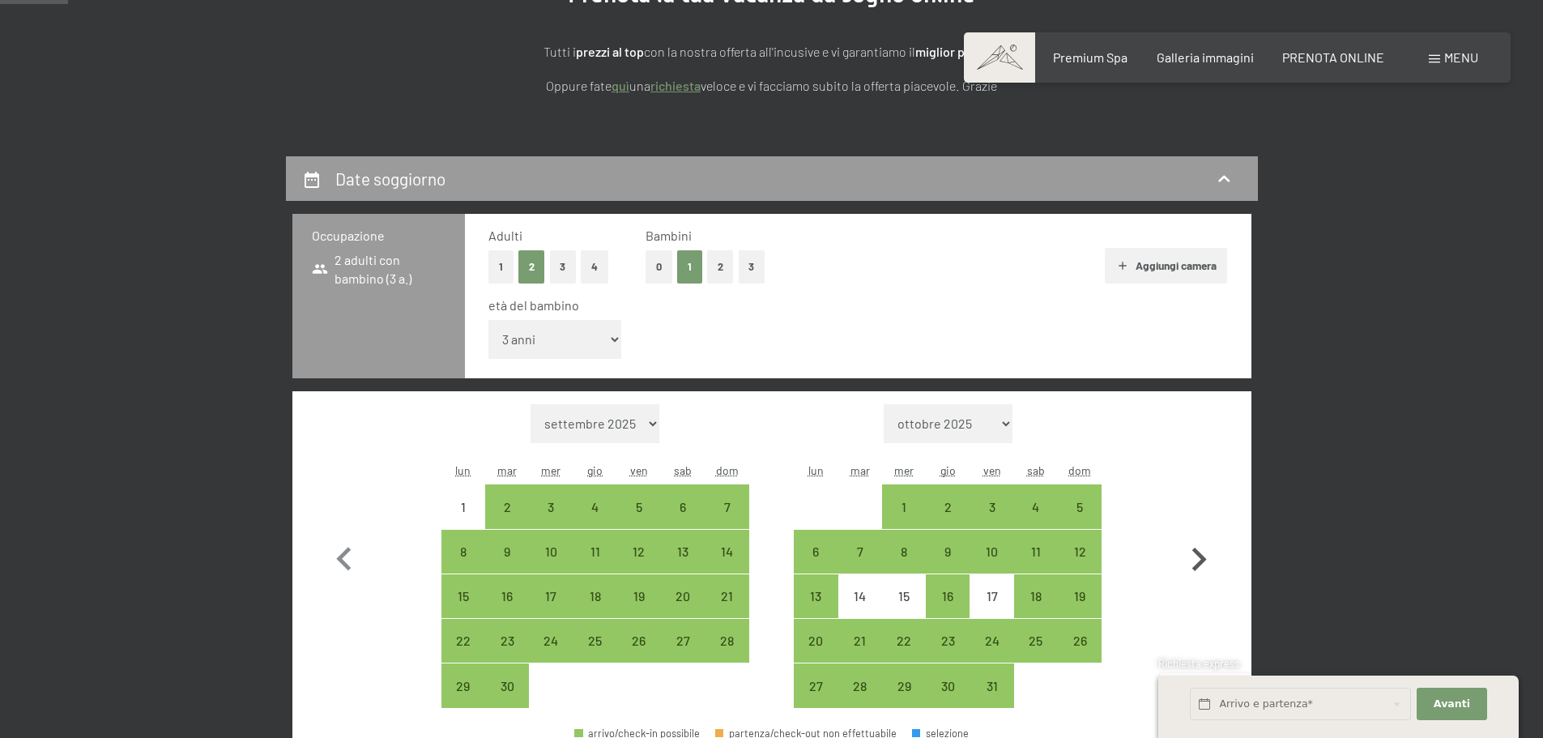
select select "2025-11-01"
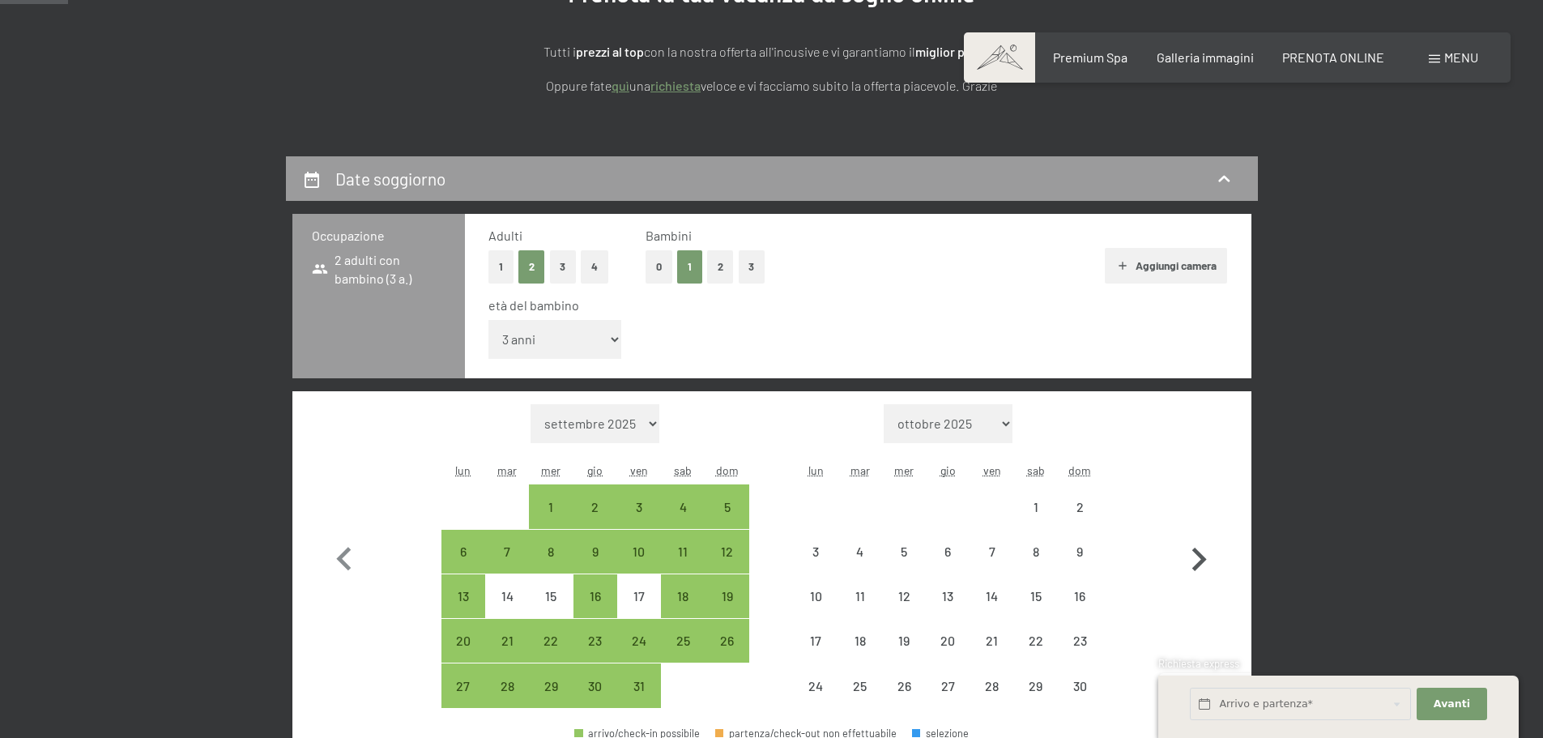
click at [1197, 560] on icon "button" at bounding box center [1198, 559] width 47 height 47
select select "2025-11-01"
select select "2025-12-01"
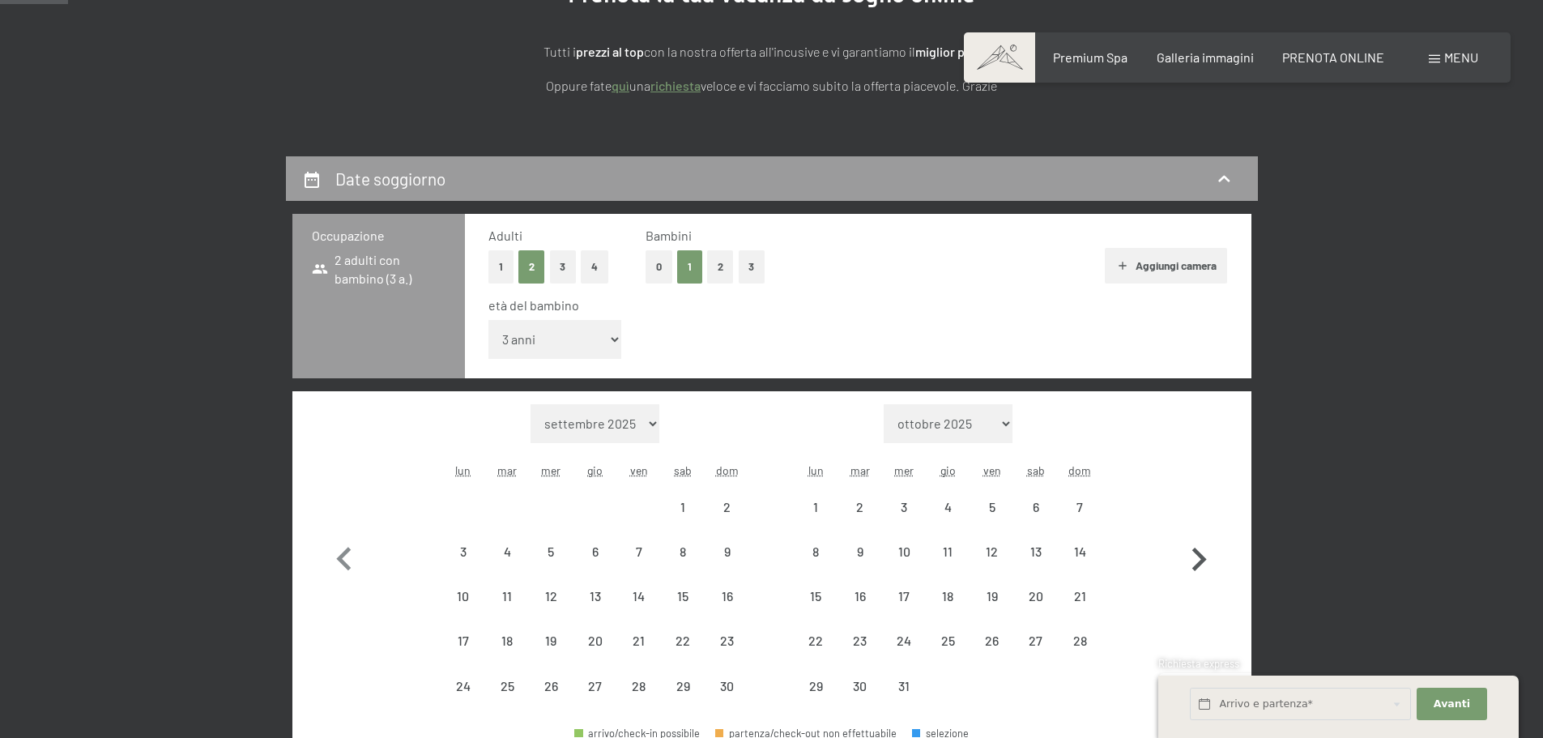
select select "2025-11-01"
select select "2025-12-01"
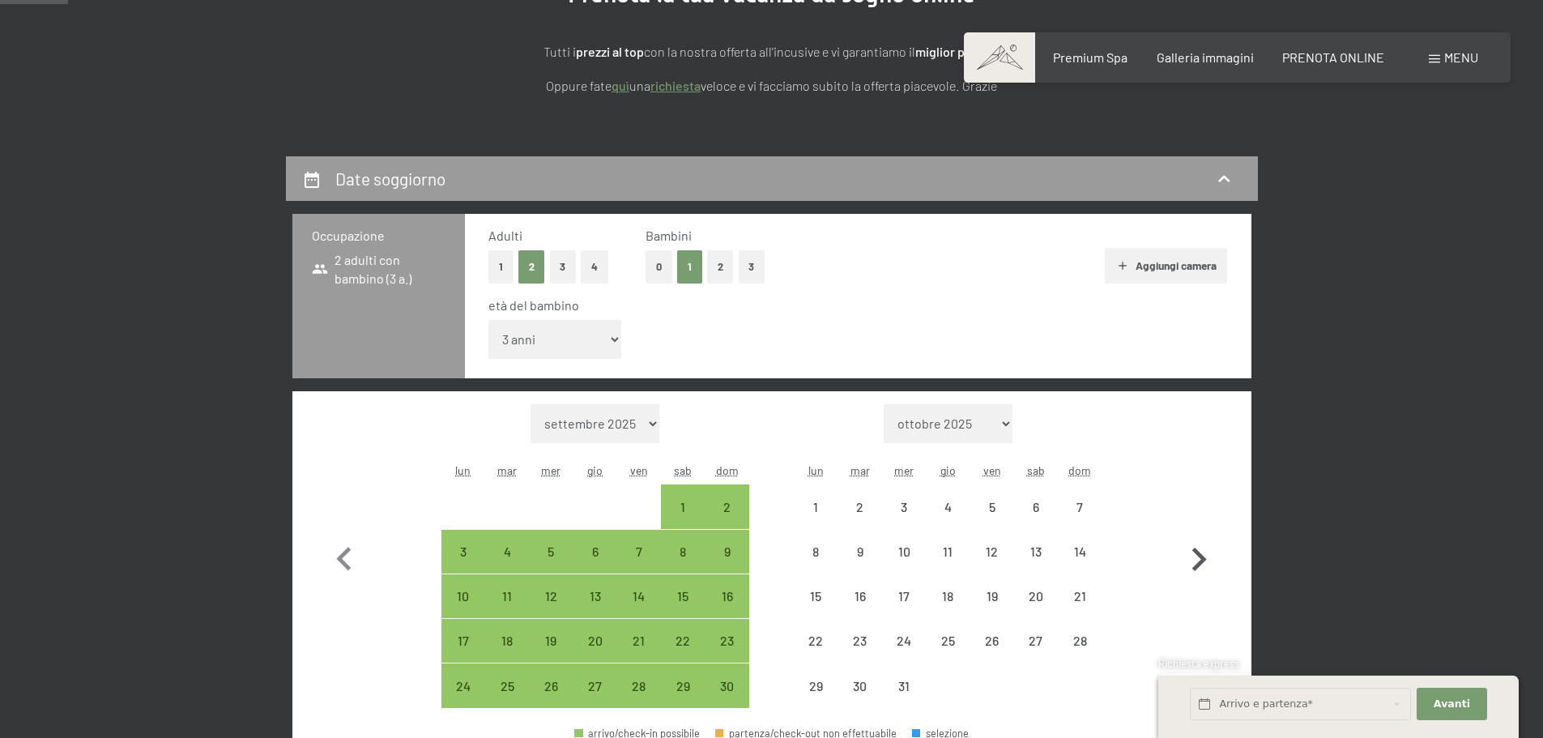
click at [1197, 560] on icon "button" at bounding box center [1198, 559] width 47 height 47
select select "2025-12-01"
select select "2026-01-01"
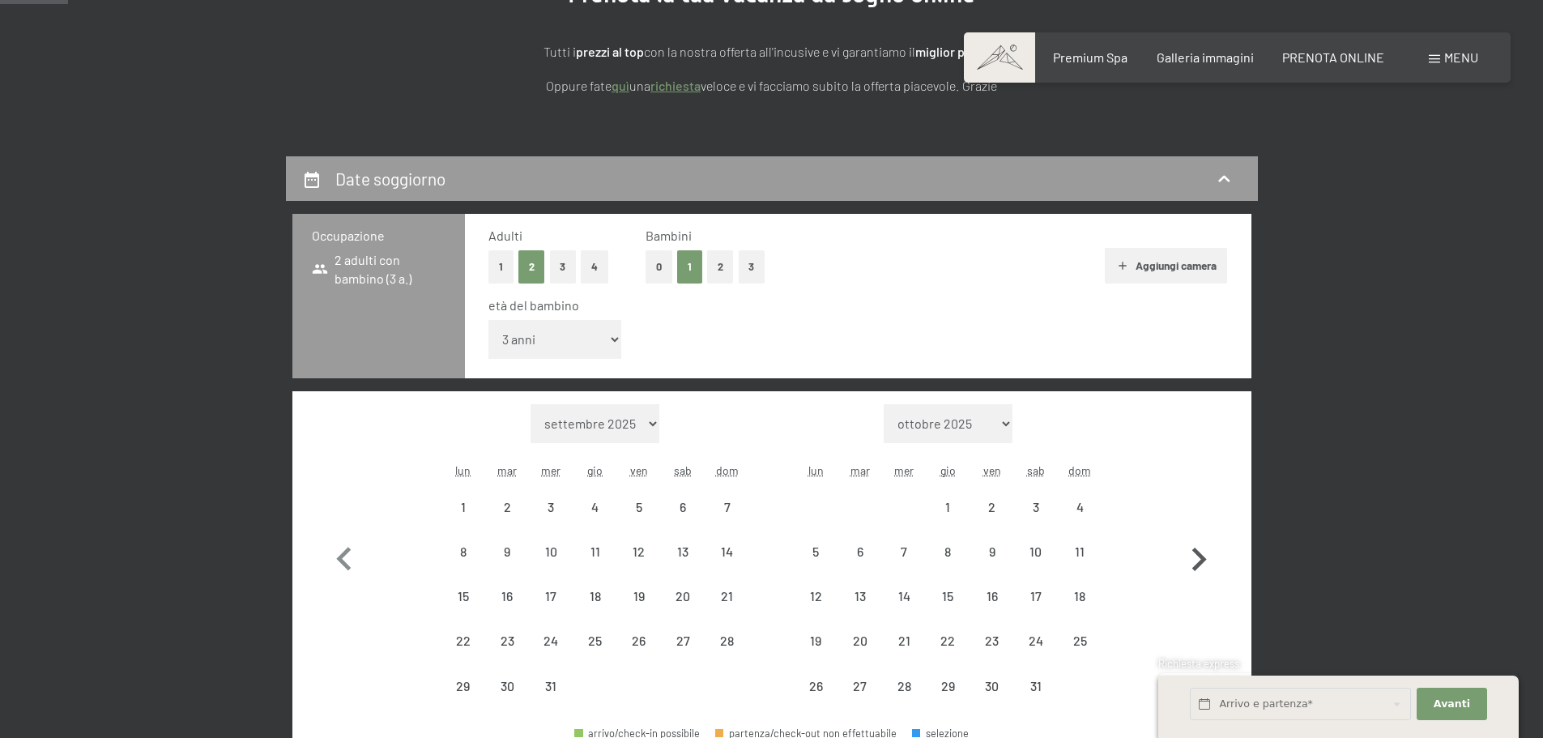
select select "2025-12-01"
select select "2026-01-01"
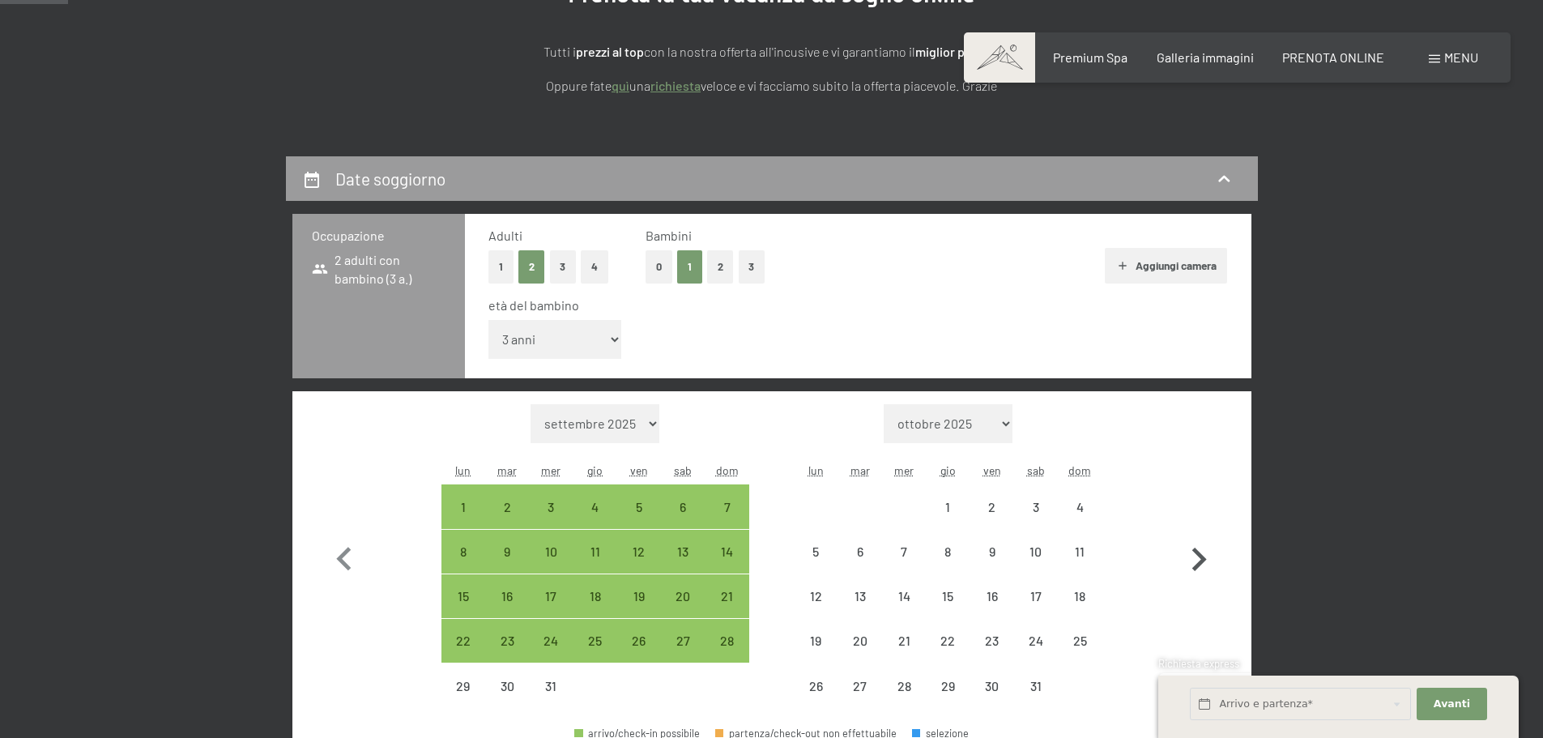
select select "2025-12-01"
select select "2026-01-01"
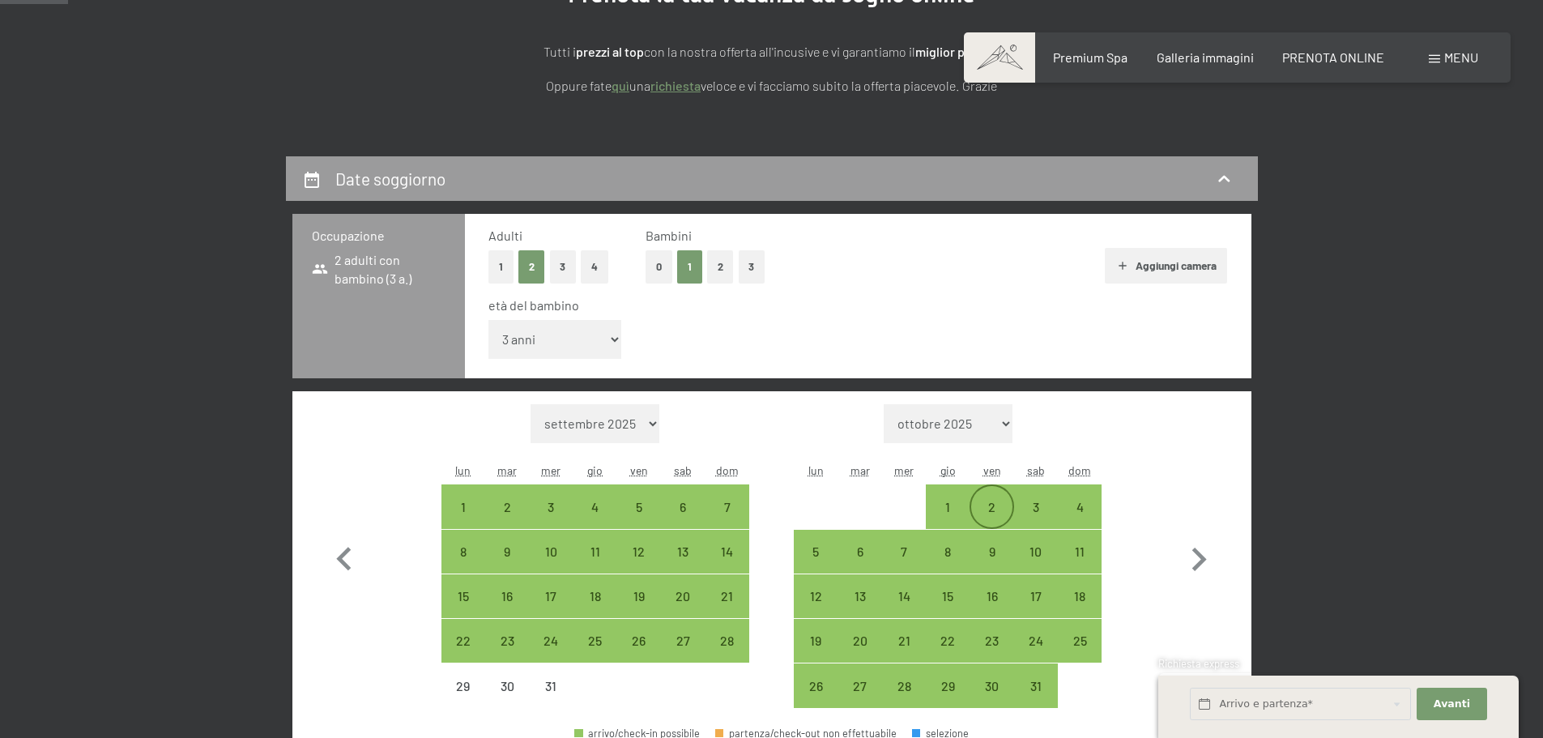
click at [987, 503] on div "2" at bounding box center [991, 521] width 41 height 41
select select "2025-12-01"
select select "2026-01-01"
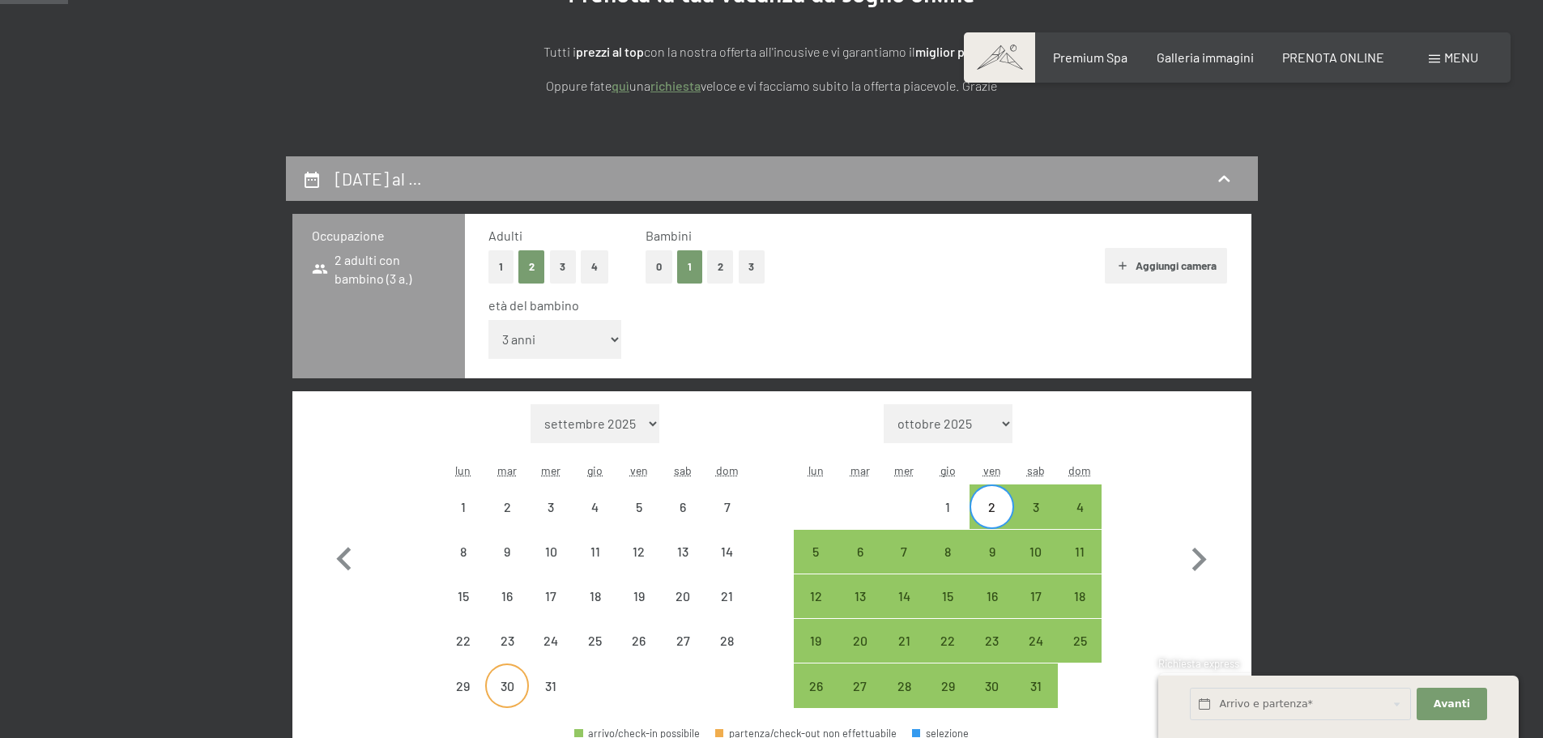
click at [508, 687] on div "30" at bounding box center [507, 700] width 41 height 41
select select "2025-12-01"
select select "2026-01-01"
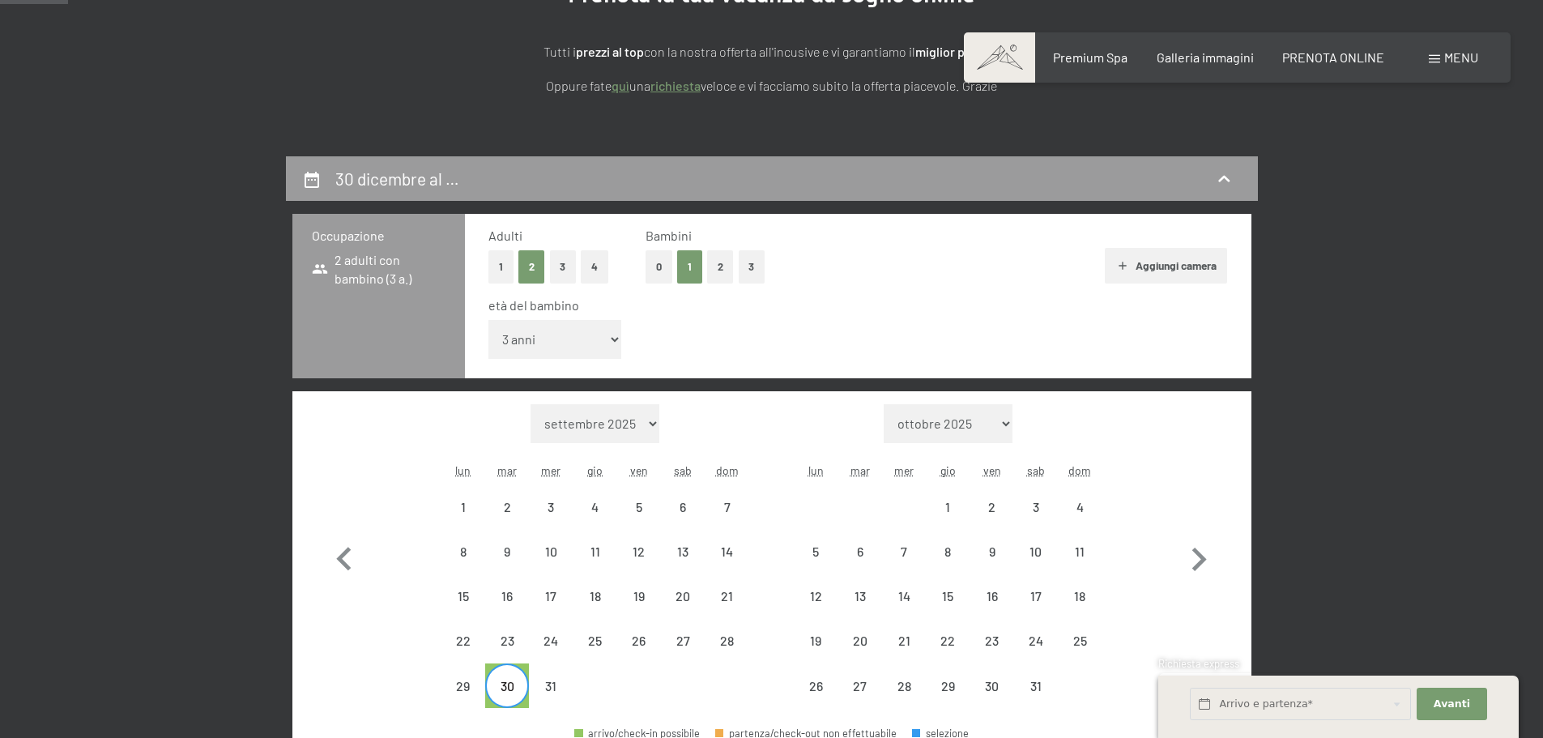
click at [508, 687] on div "30" at bounding box center [507, 700] width 41 height 41
select select "2025-12-01"
select select "2026-01-01"
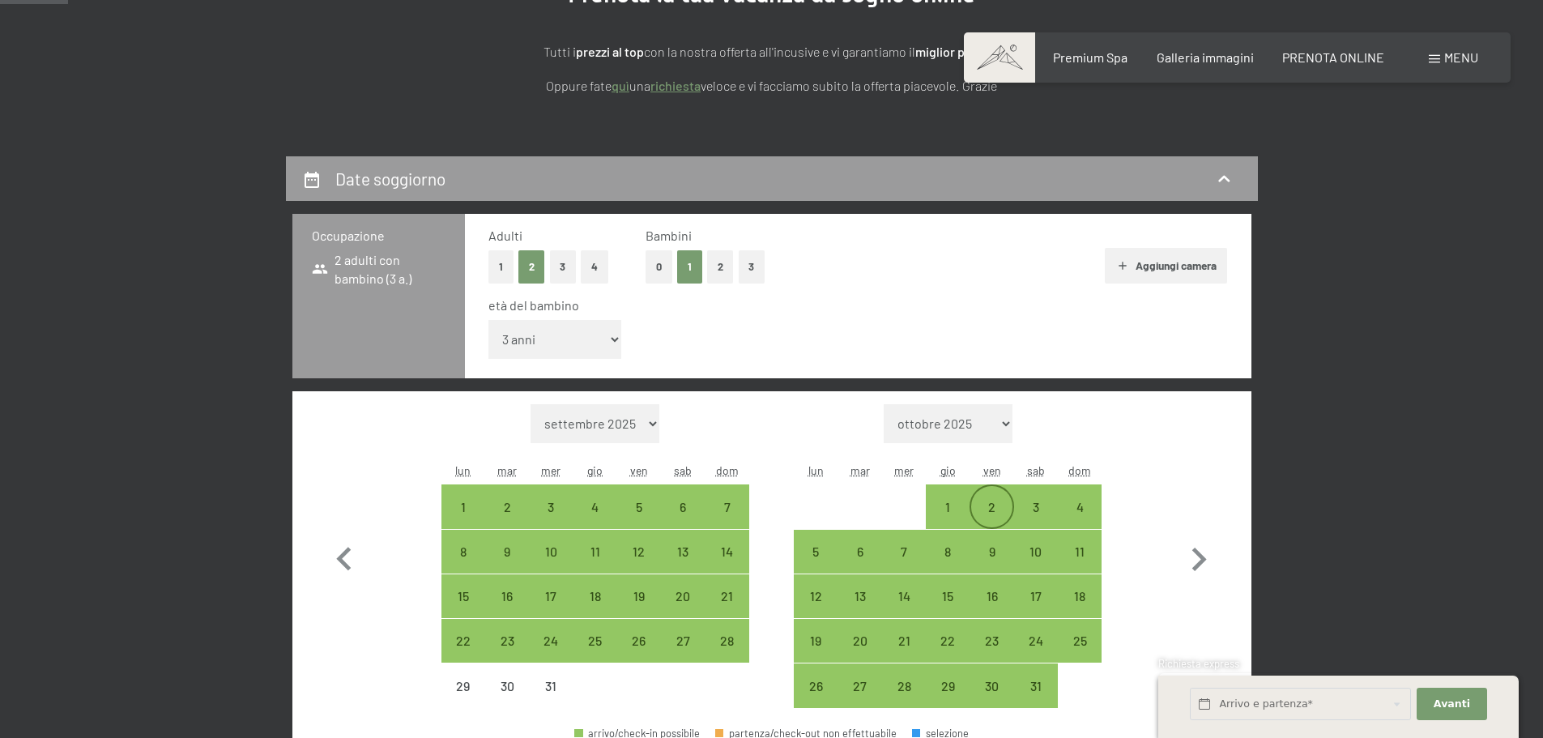
click at [996, 504] on div "2" at bounding box center [991, 521] width 41 height 41
select select "2025-12-01"
select select "2026-01-01"
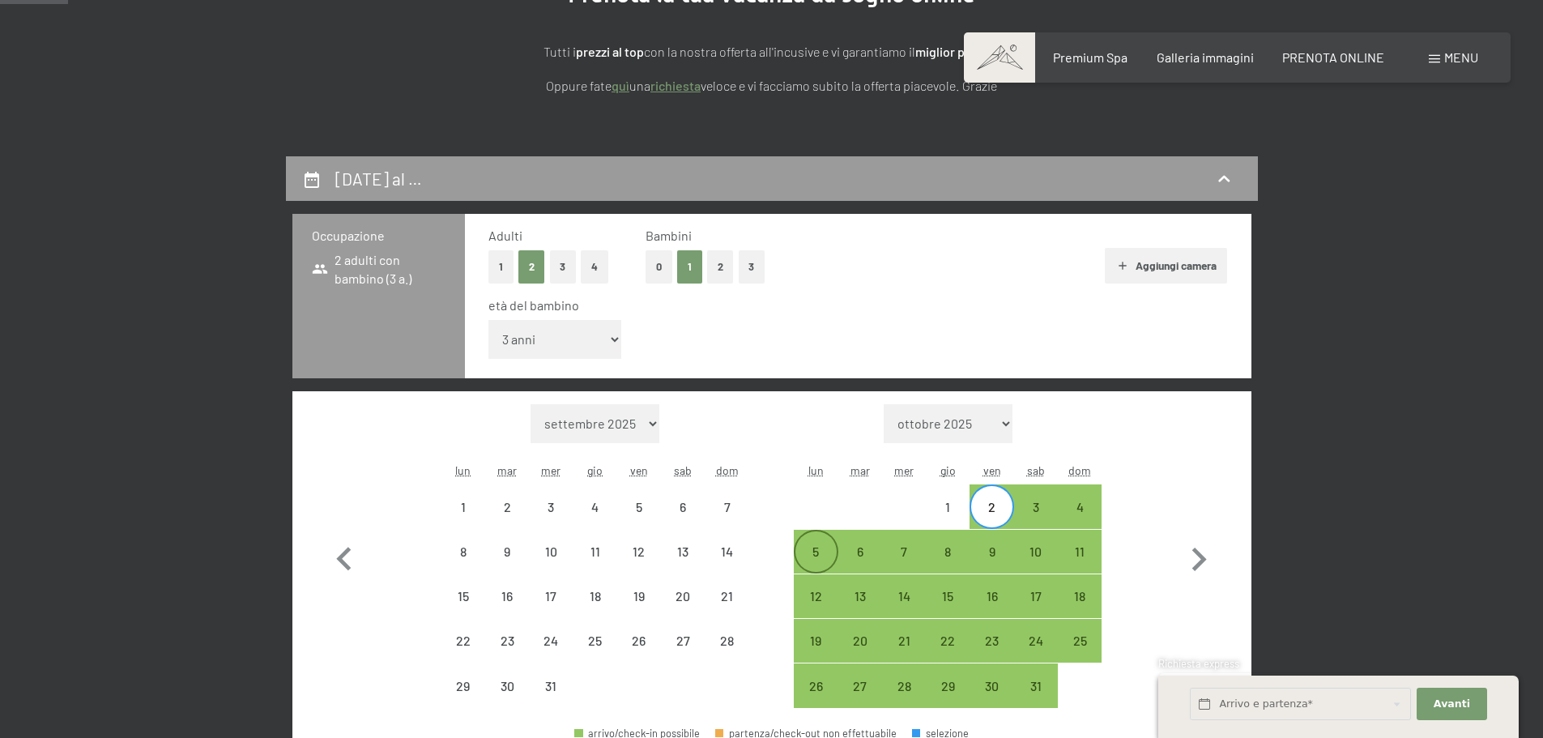
click at [812, 553] on div "5" at bounding box center [816, 565] width 41 height 41
select select "2025-12-01"
select select "2026-01-01"
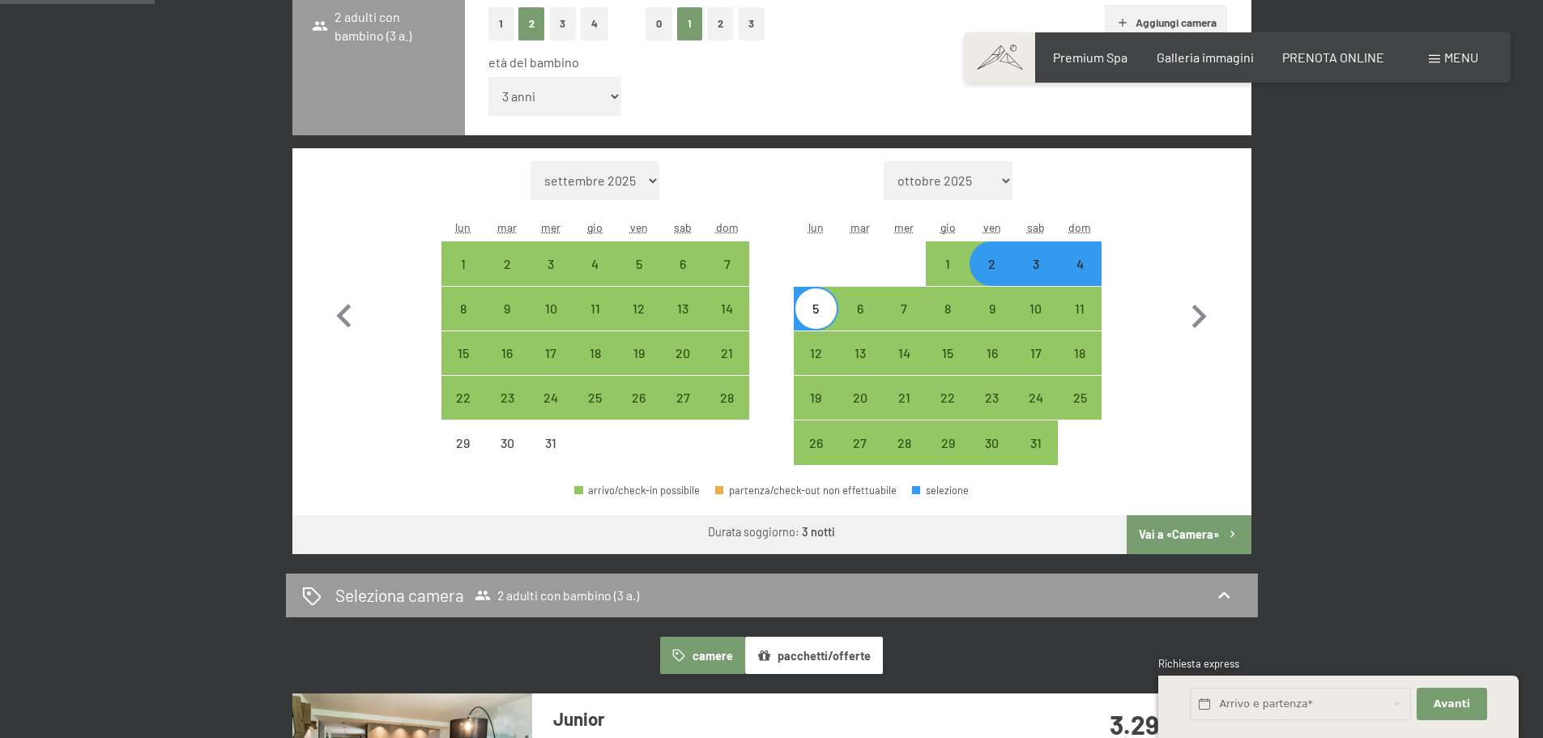
click at [1205, 537] on button "Vai a «Camera»" at bounding box center [1189, 534] width 124 height 39
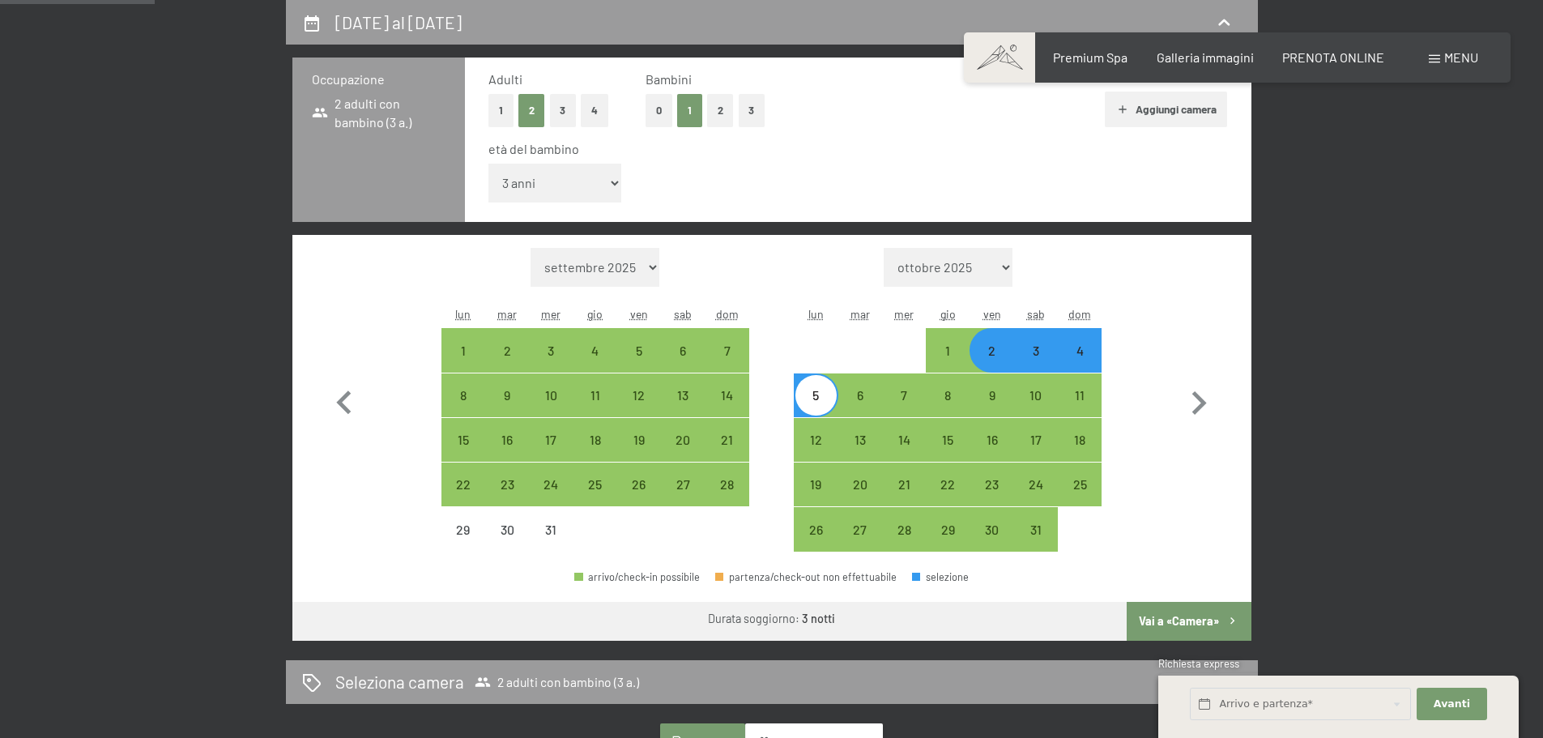
select select "2025-12-01"
select select "2026-01-01"
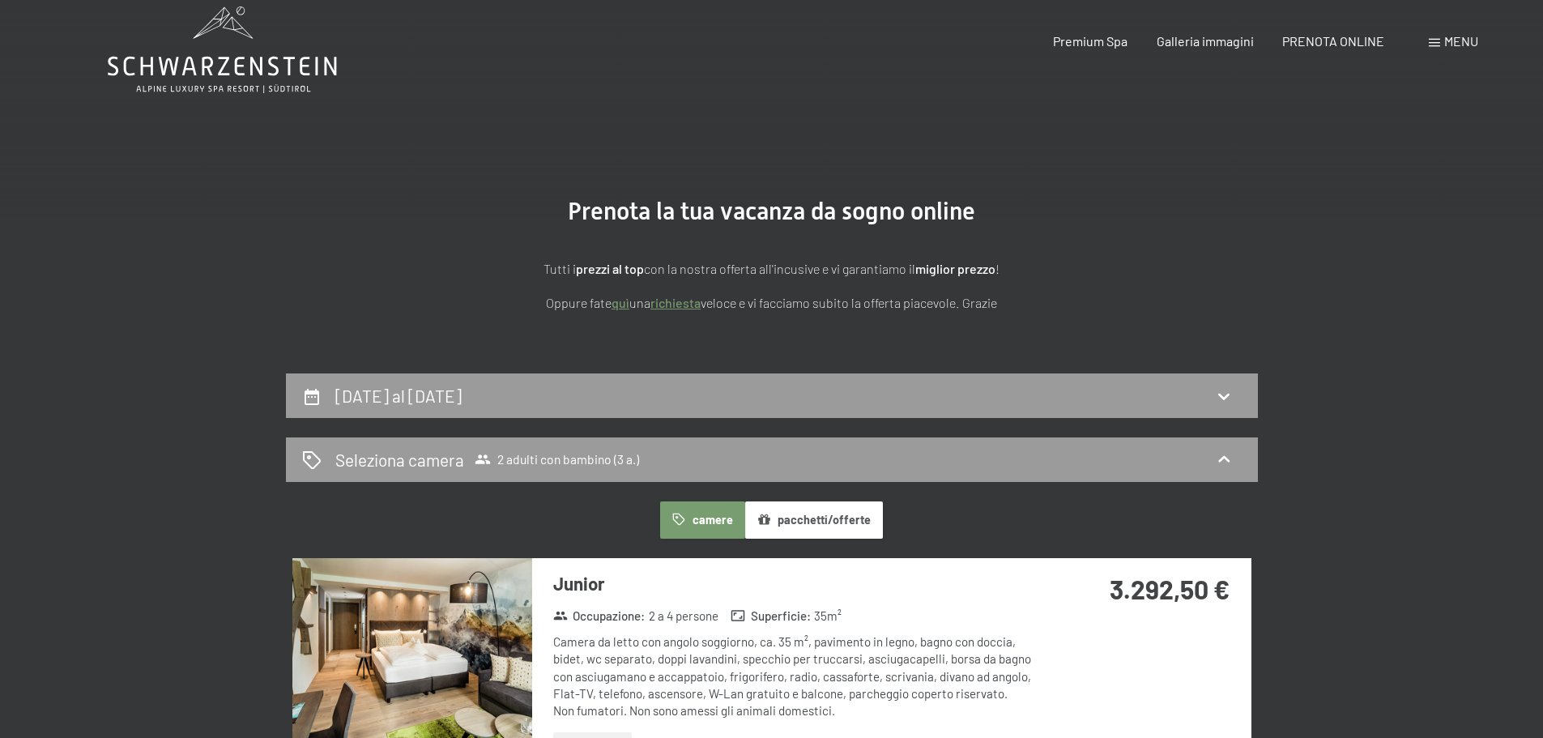
scroll to position [0, 0]
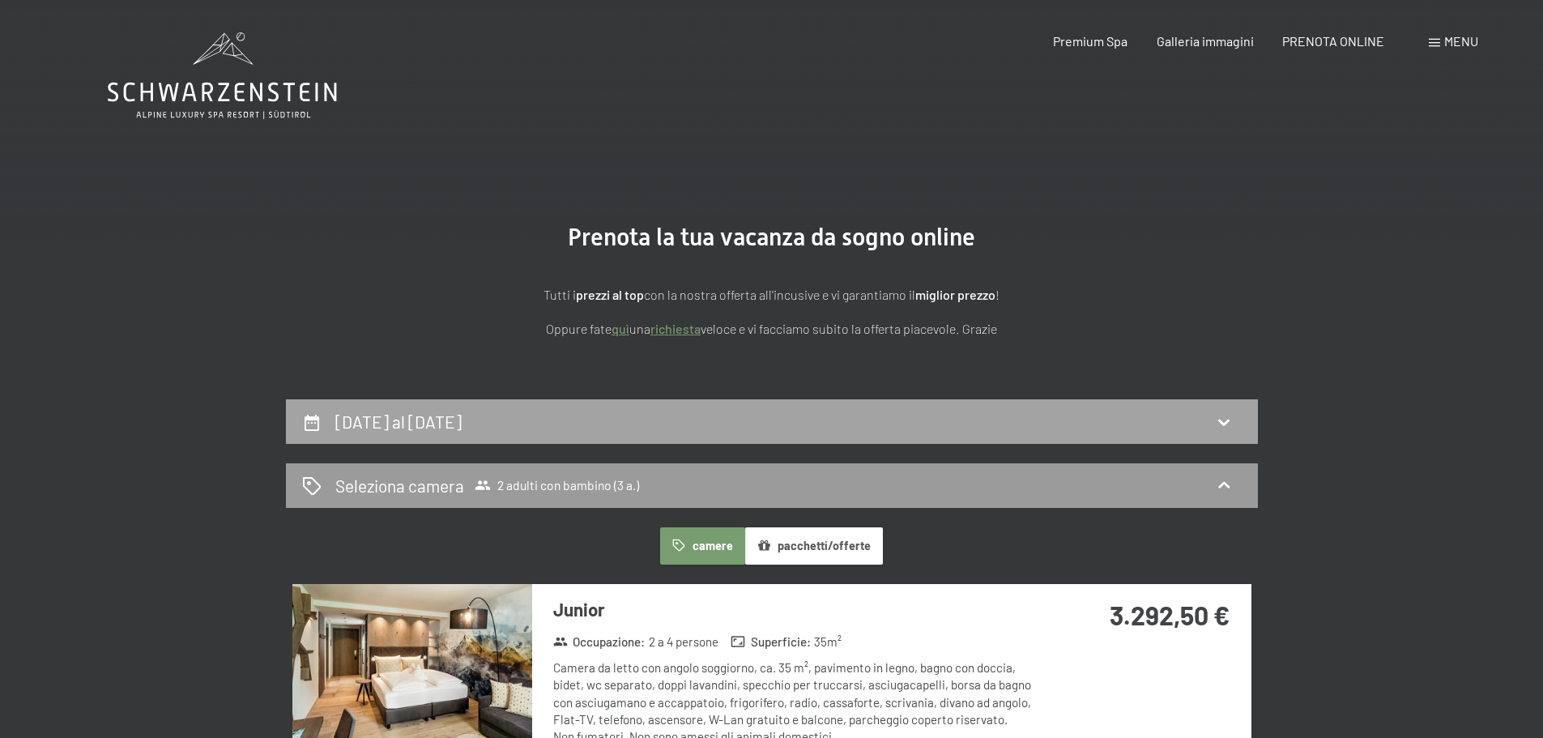
click at [1230, 417] on icon at bounding box center [1223, 421] width 19 height 19
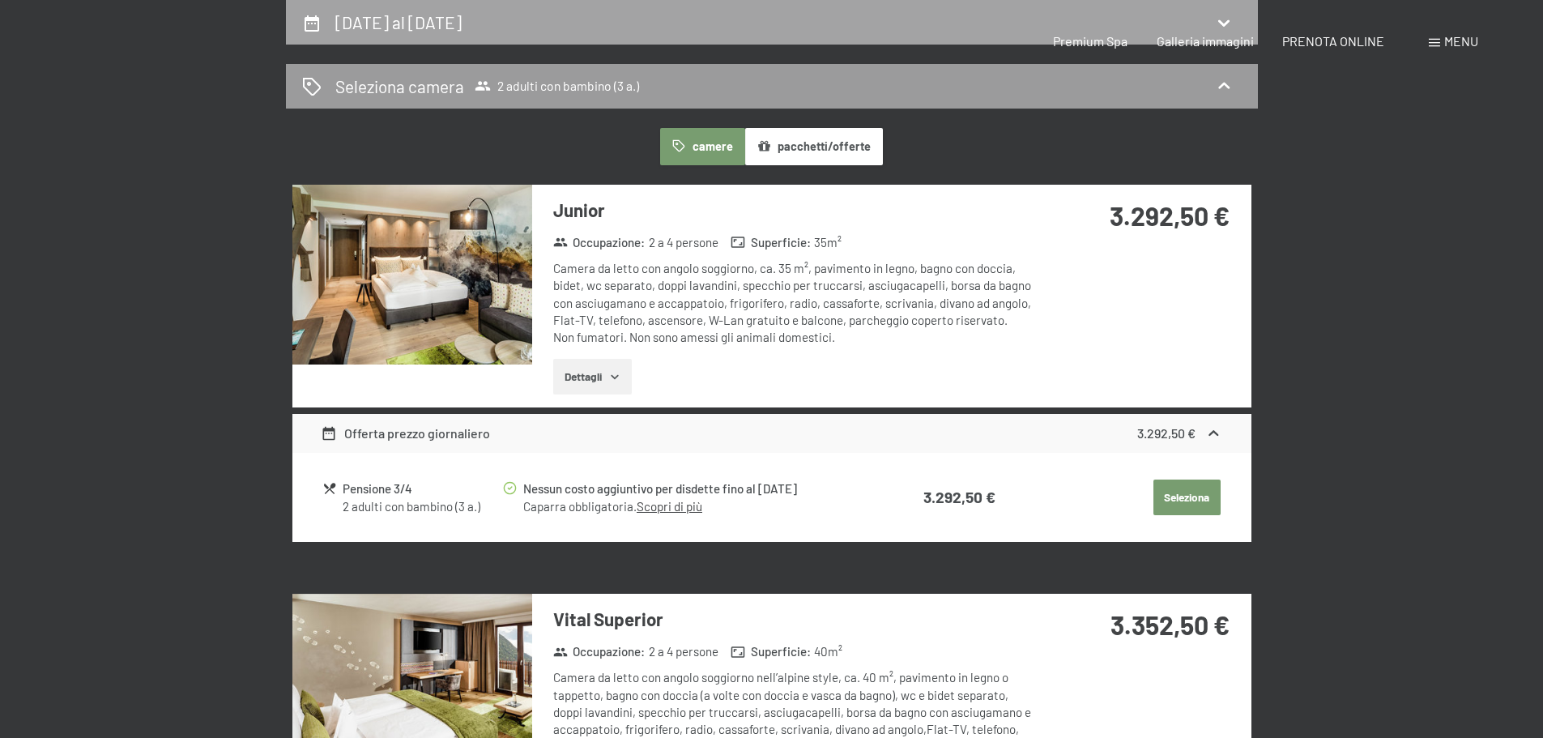
select select "3"
select select "2025-12-01"
select select "2026-01-01"
